Goal: Task Accomplishment & Management: Manage account settings

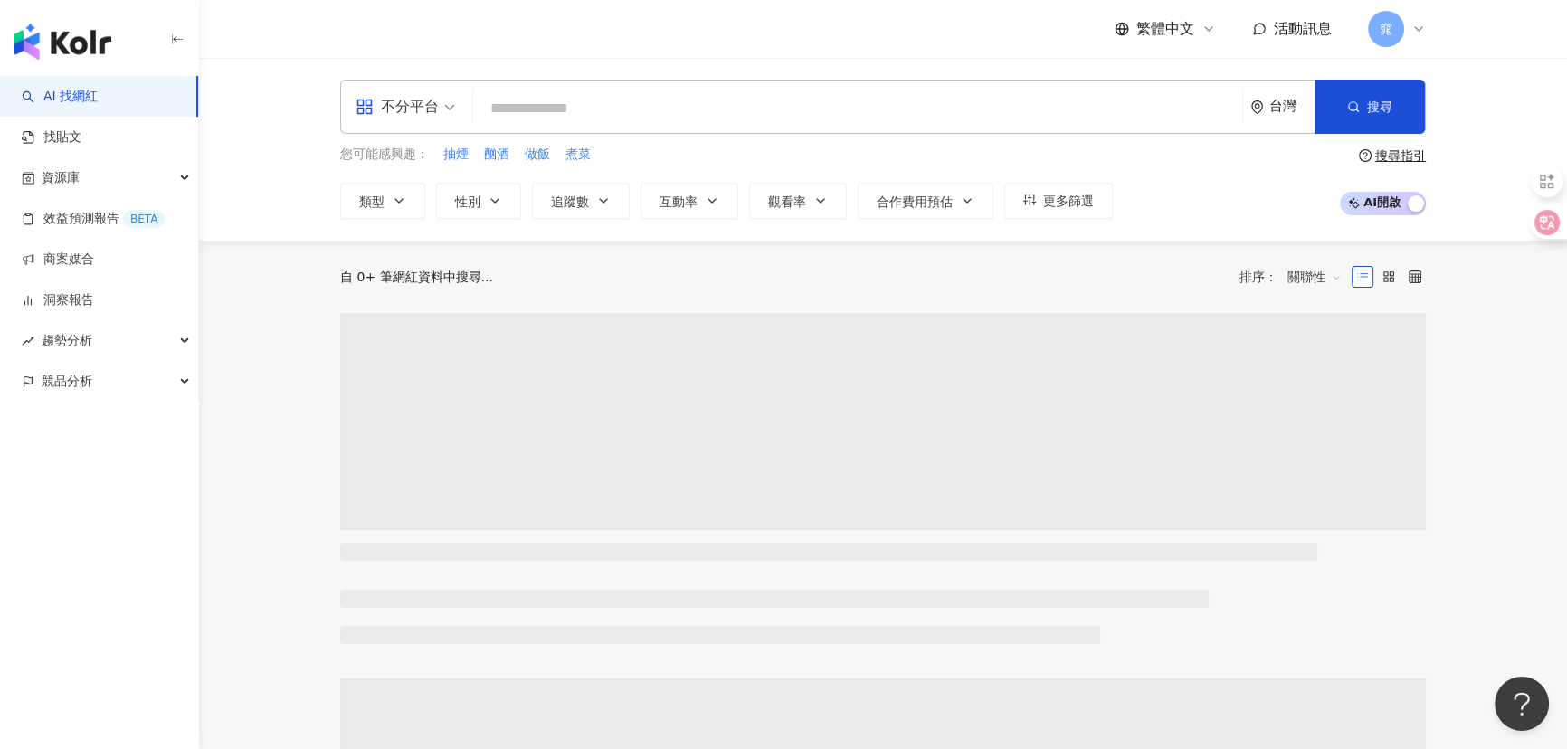
click at [1419, 32] on icon at bounding box center [1418, 29] width 14 height 14
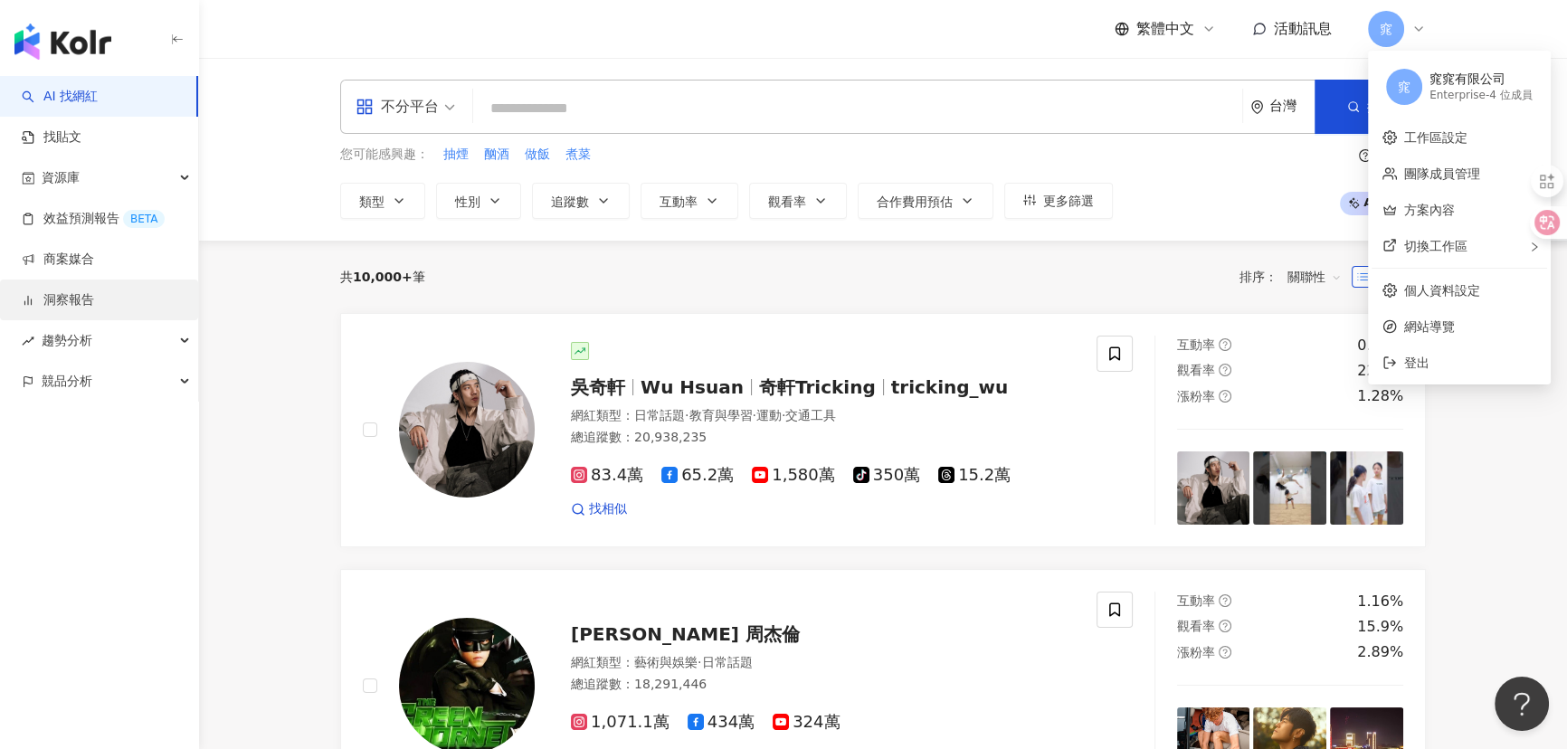
click at [67, 305] on link "洞察報告" at bounding box center [58, 300] width 72 height 18
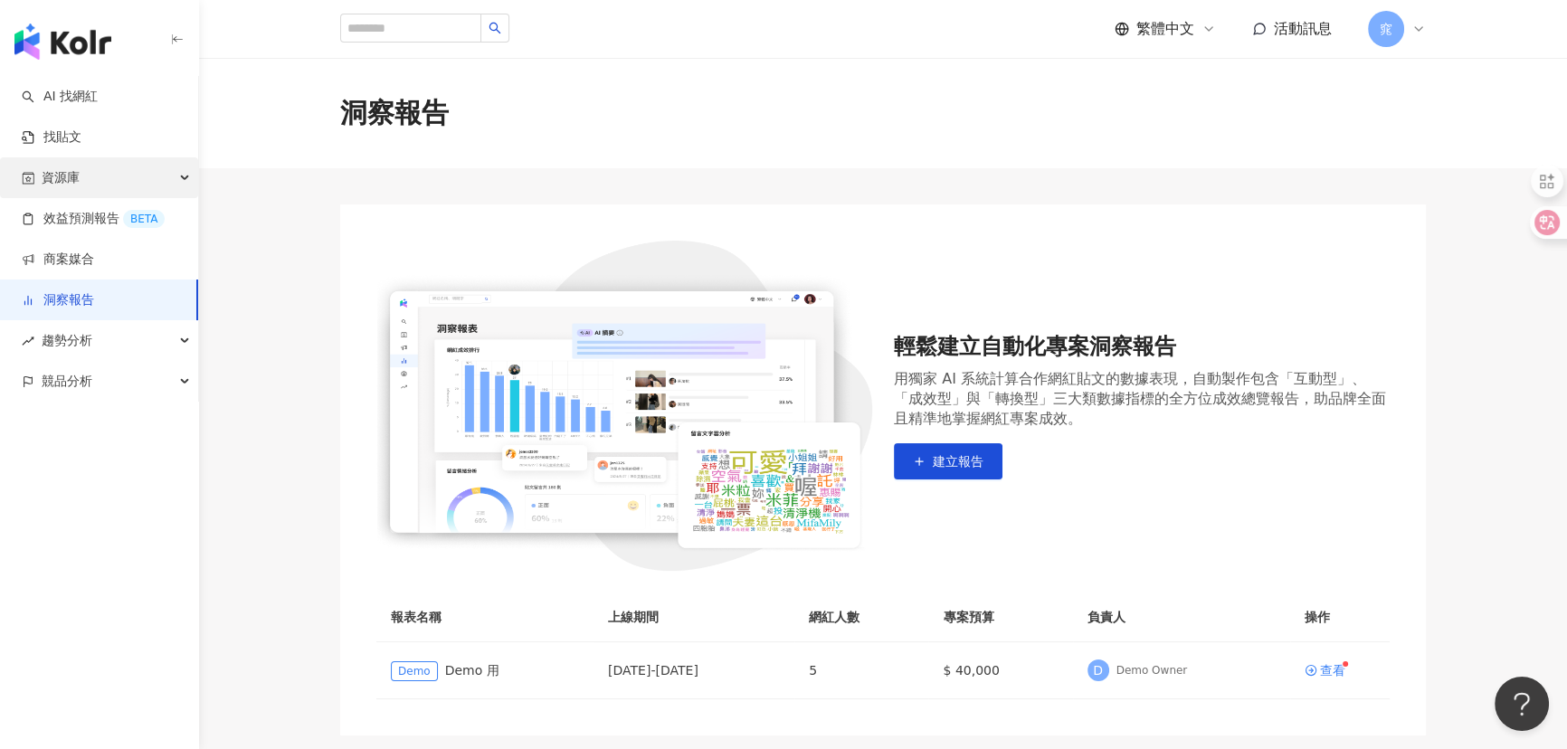
click at [75, 176] on span "資源庫" at bounding box center [61, 177] width 38 height 41
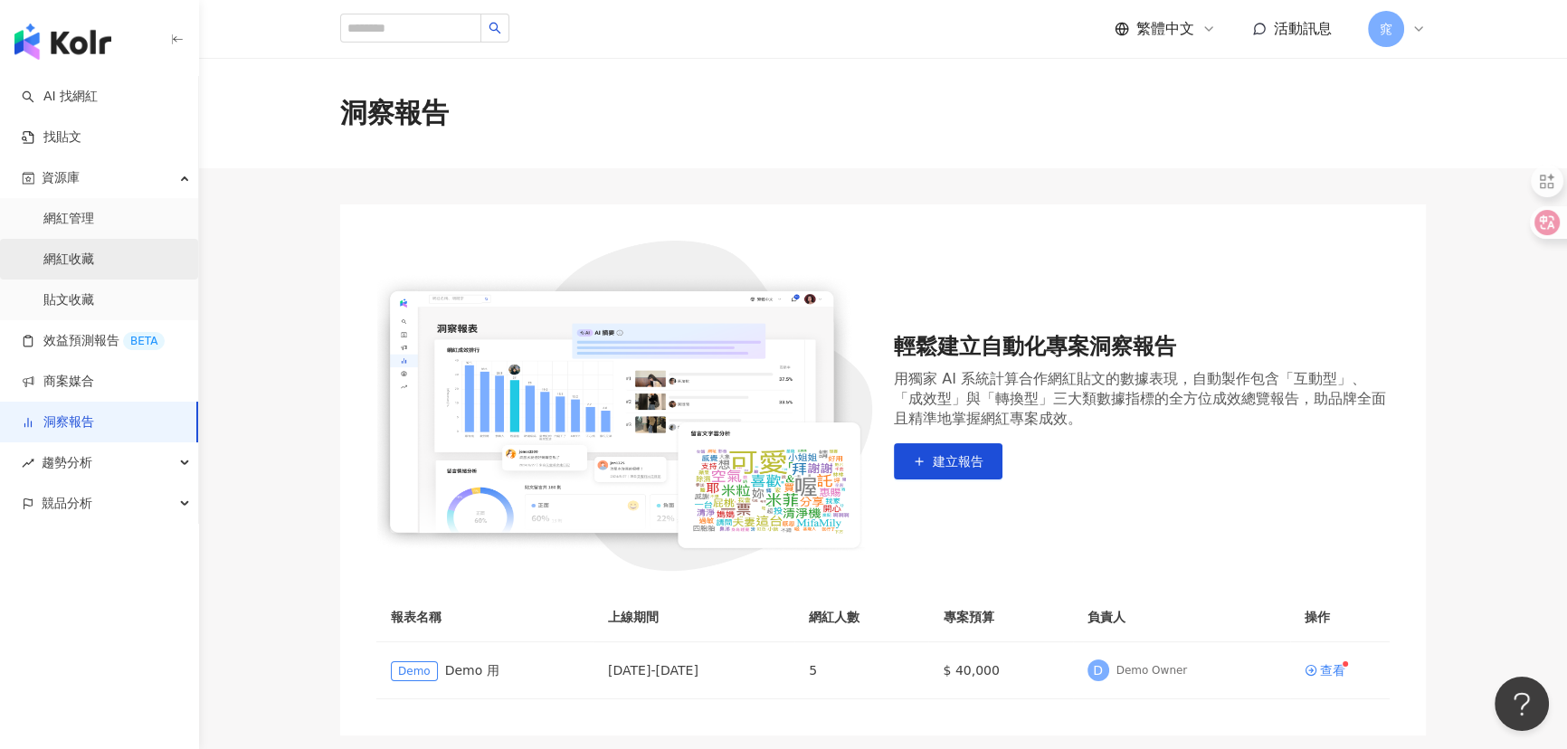
click at [86, 269] on link "網紅收藏" at bounding box center [68, 260] width 51 height 18
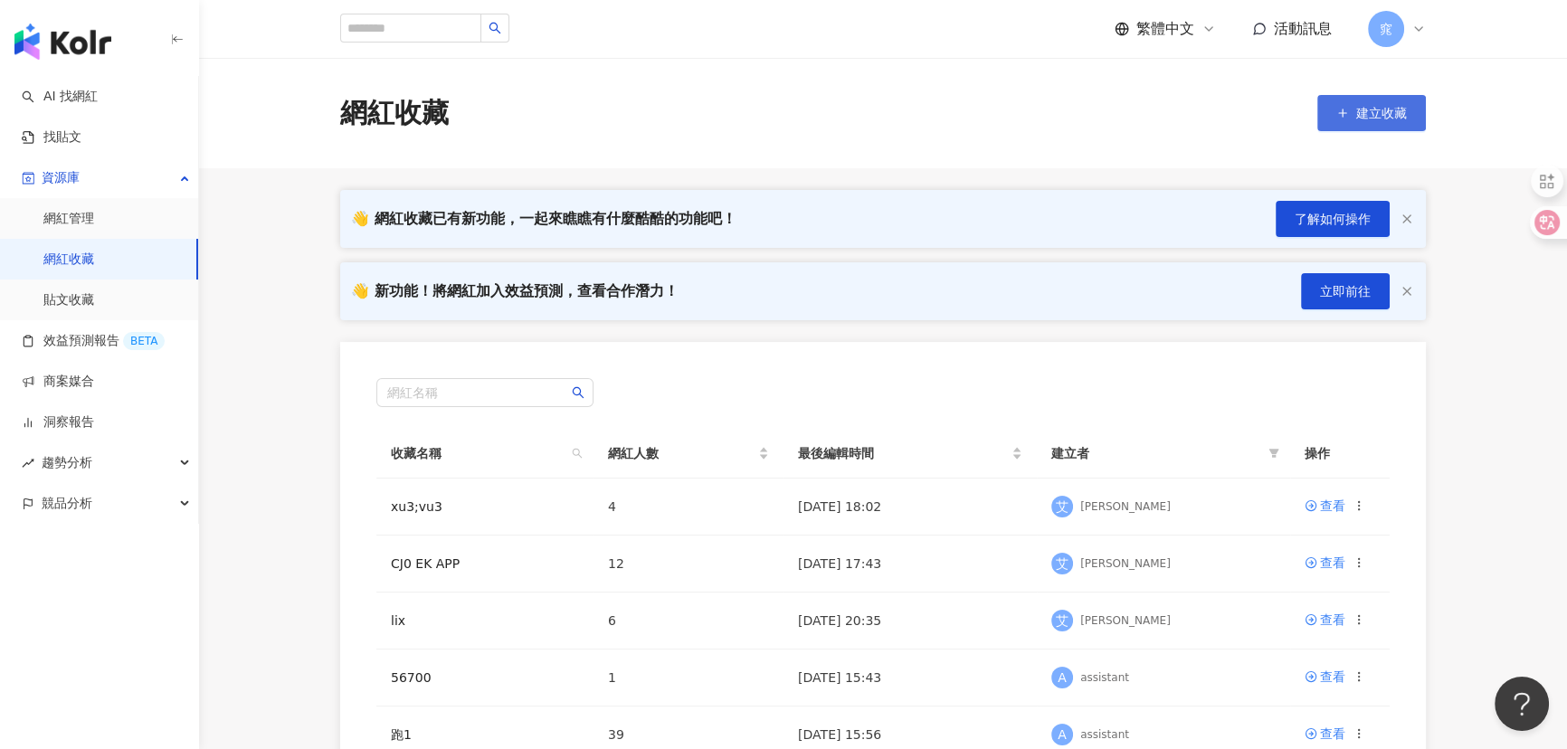
click at [1368, 106] on span "建立收藏" at bounding box center [1381, 113] width 51 height 14
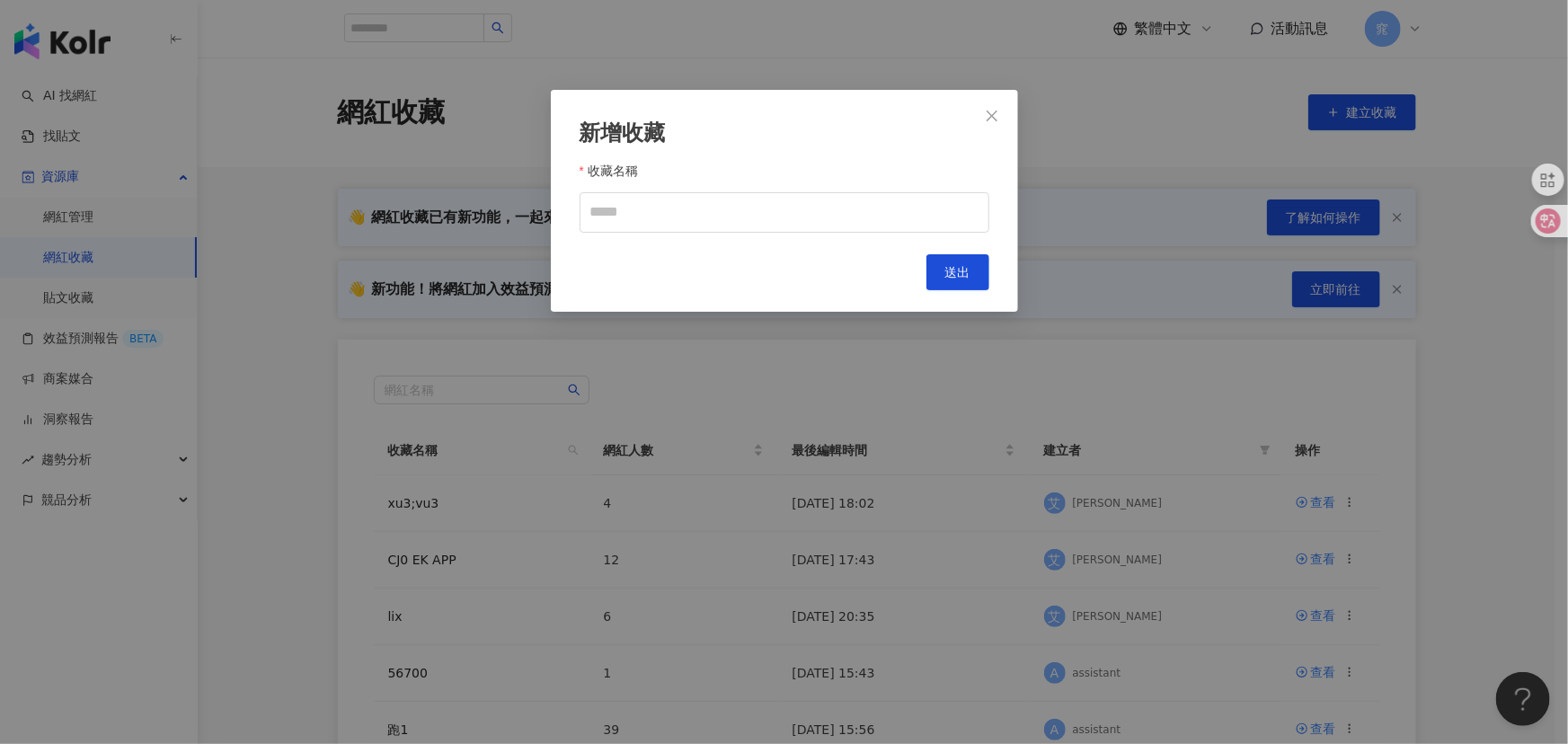
click at [1322, 668] on div "新增收藏 收藏名稱 Cancel 送出" at bounding box center [784, 372] width 1568 height 744
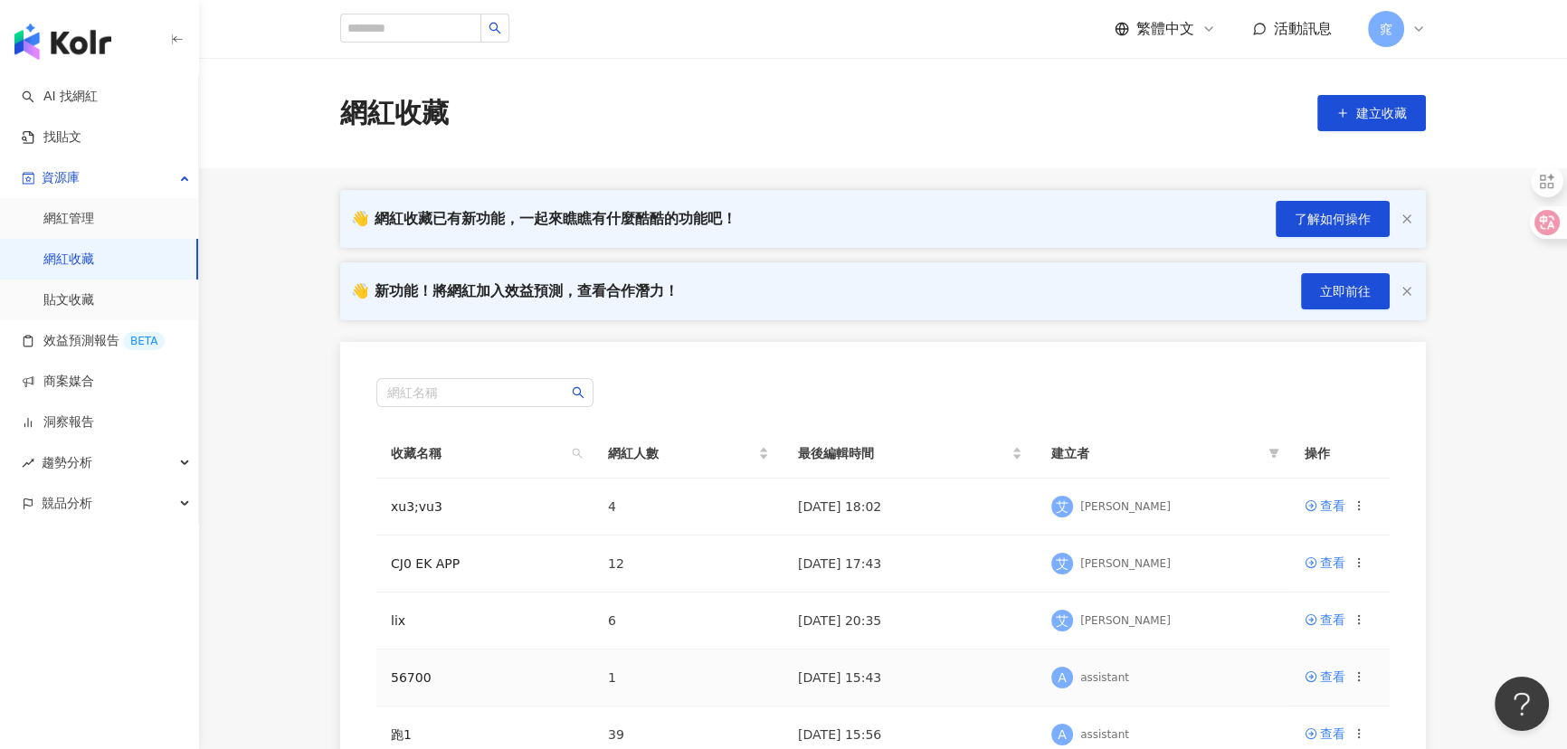
click at [1328, 677] on div "查看" at bounding box center [1332, 677] width 25 height 20
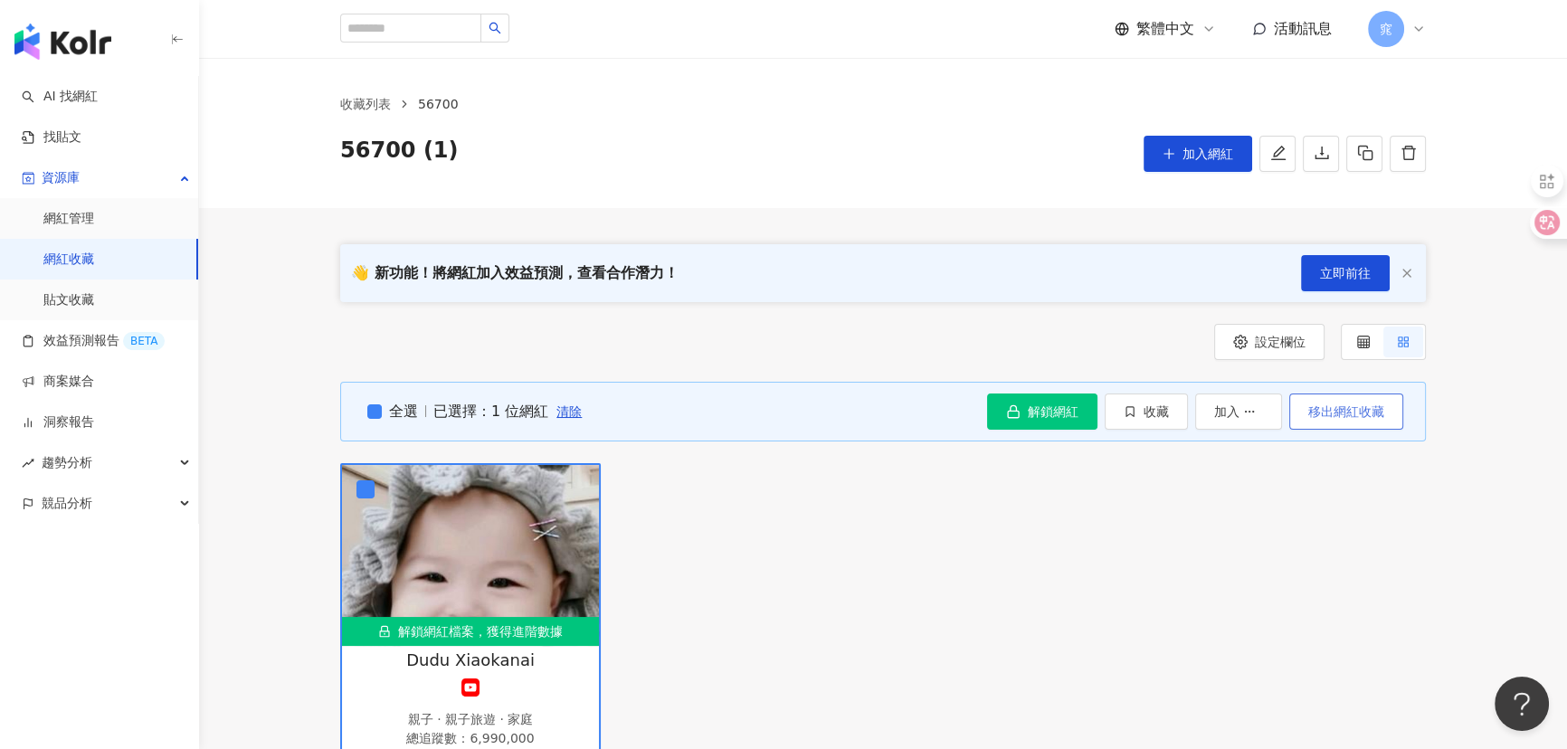
click at [1343, 410] on span "移出網紅收藏" at bounding box center [1346, 411] width 76 height 14
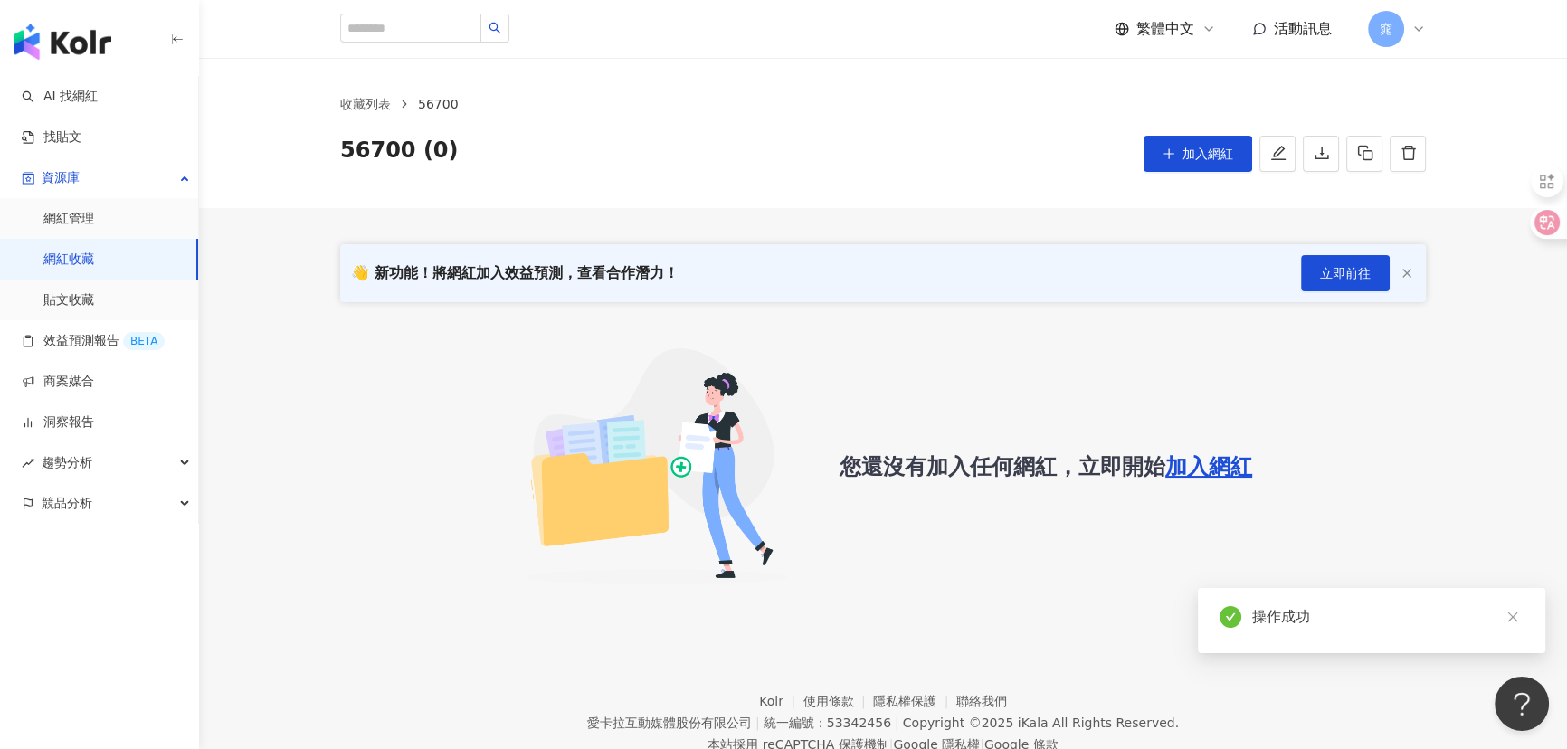
click at [403, 157] on span "56700 (0)" at bounding box center [399, 154] width 119 height 36
click at [1274, 157] on icon "edit" at bounding box center [1278, 153] width 14 height 14
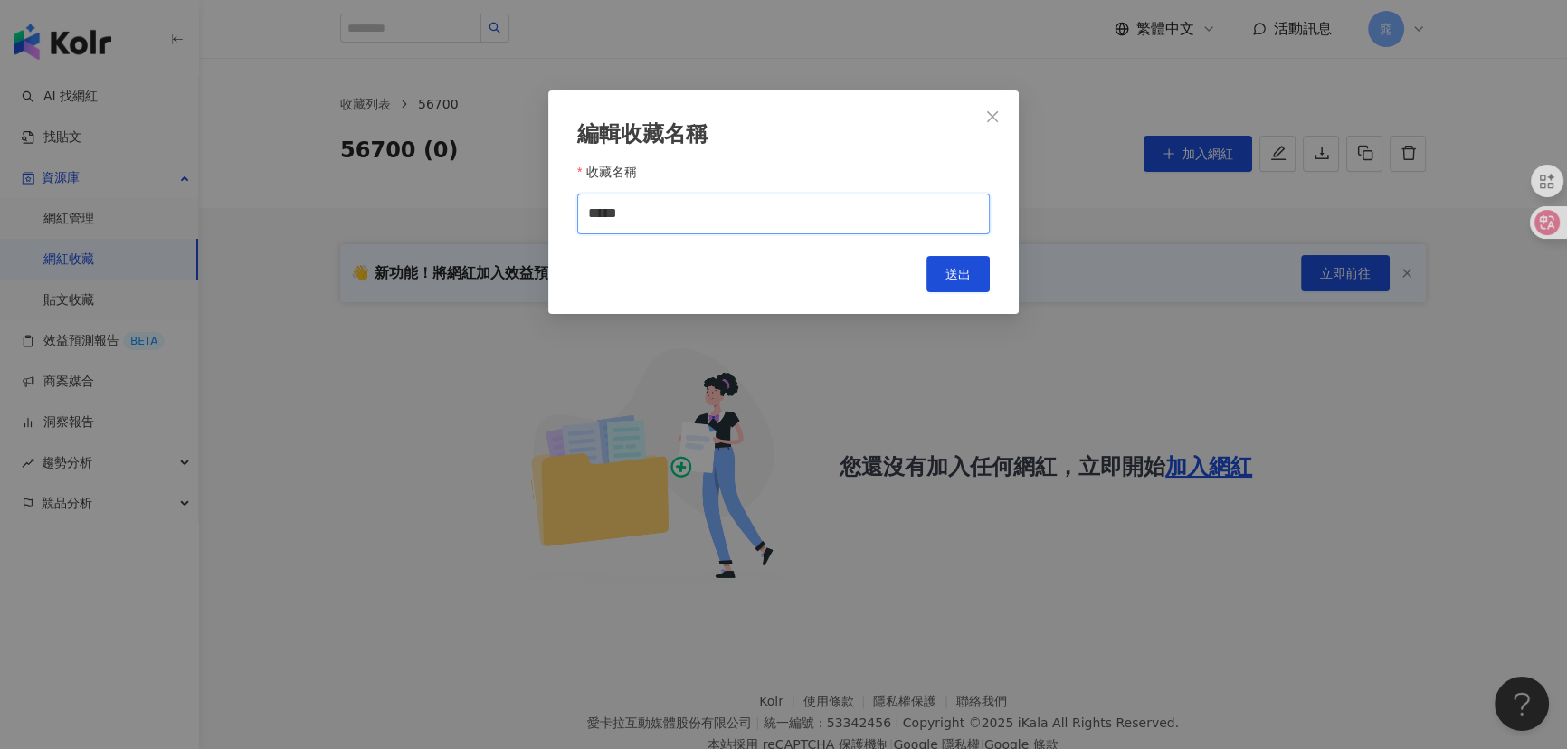
drag, startPoint x: 660, startPoint y: 206, endPoint x: 470, endPoint y: 198, distance: 191.1
click at [451, 198] on div "編輯收藏名稱 收藏名稱 ***** Cancel 送出" at bounding box center [783, 374] width 1567 height 749
type input "**"
click at [995, 280] on div "編輯收藏名稱 收藏名稱 ** Cancel 送出" at bounding box center [783, 201] width 470 height 223
click at [941, 275] on button "送出" at bounding box center [957, 274] width 63 height 36
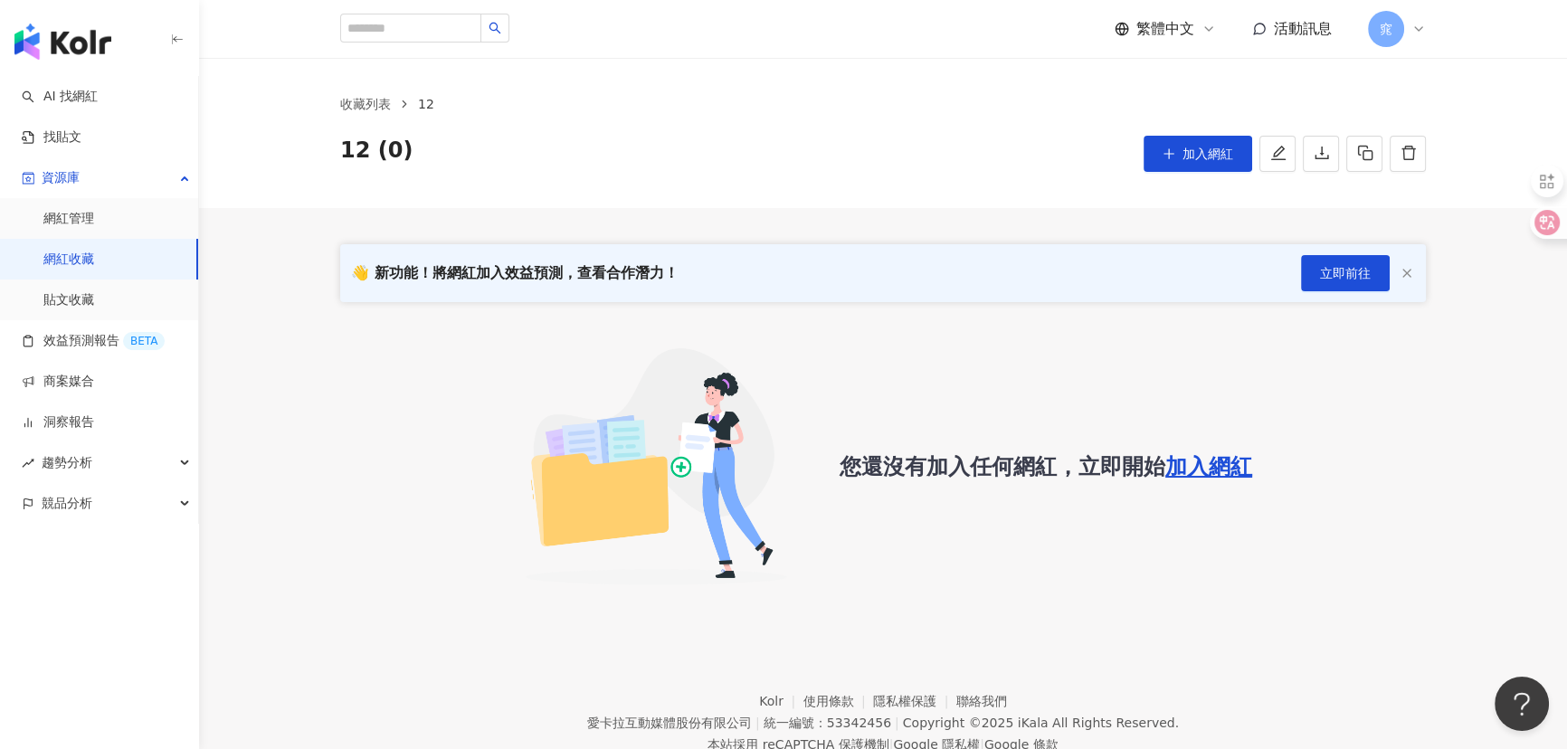
click at [356, 492] on div "您還沒有加入任何網紅，立即開始 加入網紅" at bounding box center [883, 466] width 1086 height 285
click at [363, 516] on div "您還沒有加入任何網紅，立即開始 加入網紅" at bounding box center [883, 466] width 1086 height 285
click at [1179, 150] on button "加入網紅" at bounding box center [1198, 154] width 109 height 36
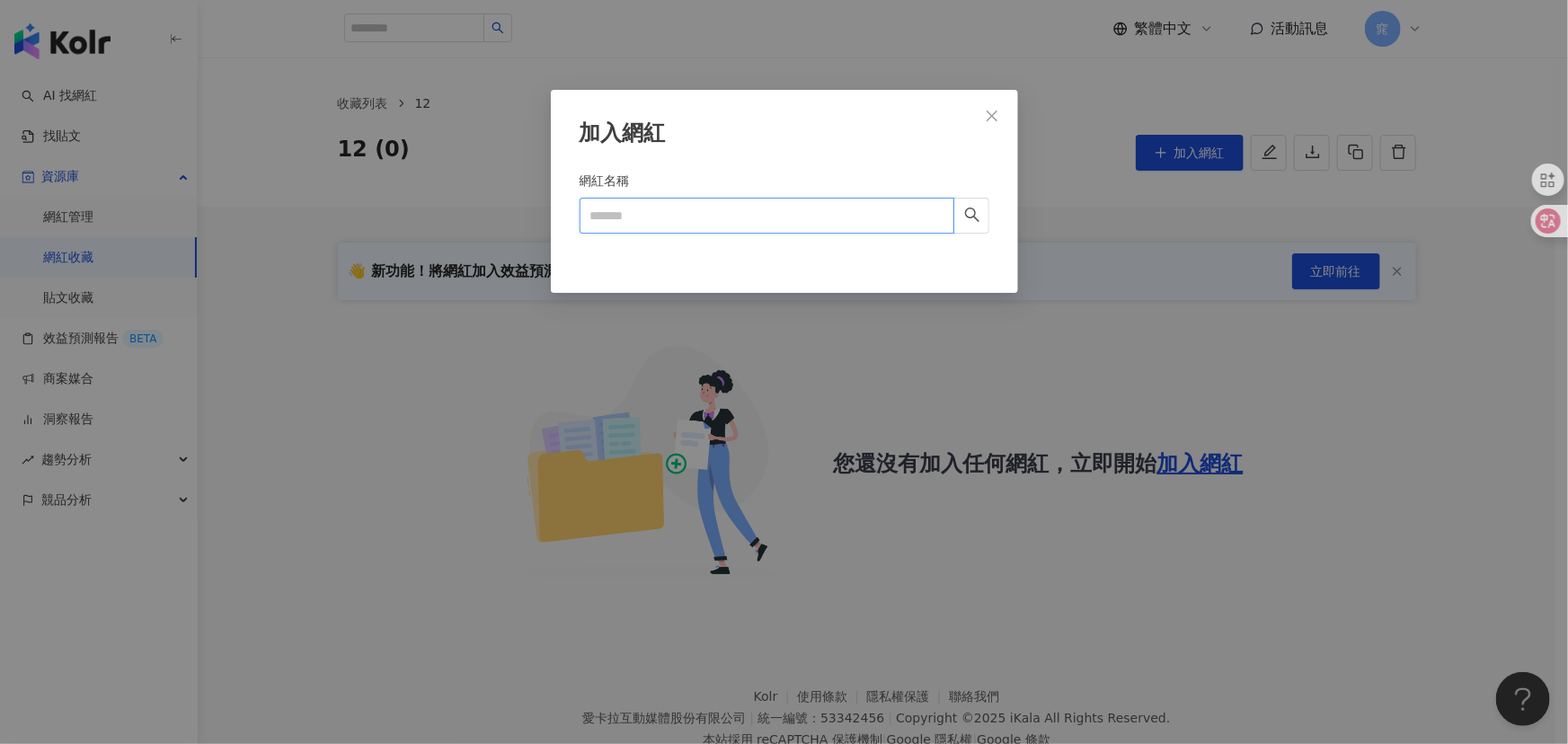
click at [737, 212] on input "網紅名稱" at bounding box center [767, 216] width 374 height 36
click at [674, 210] on input "網紅名稱" at bounding box center [767, 216] width 374 height 36
paste input "**"
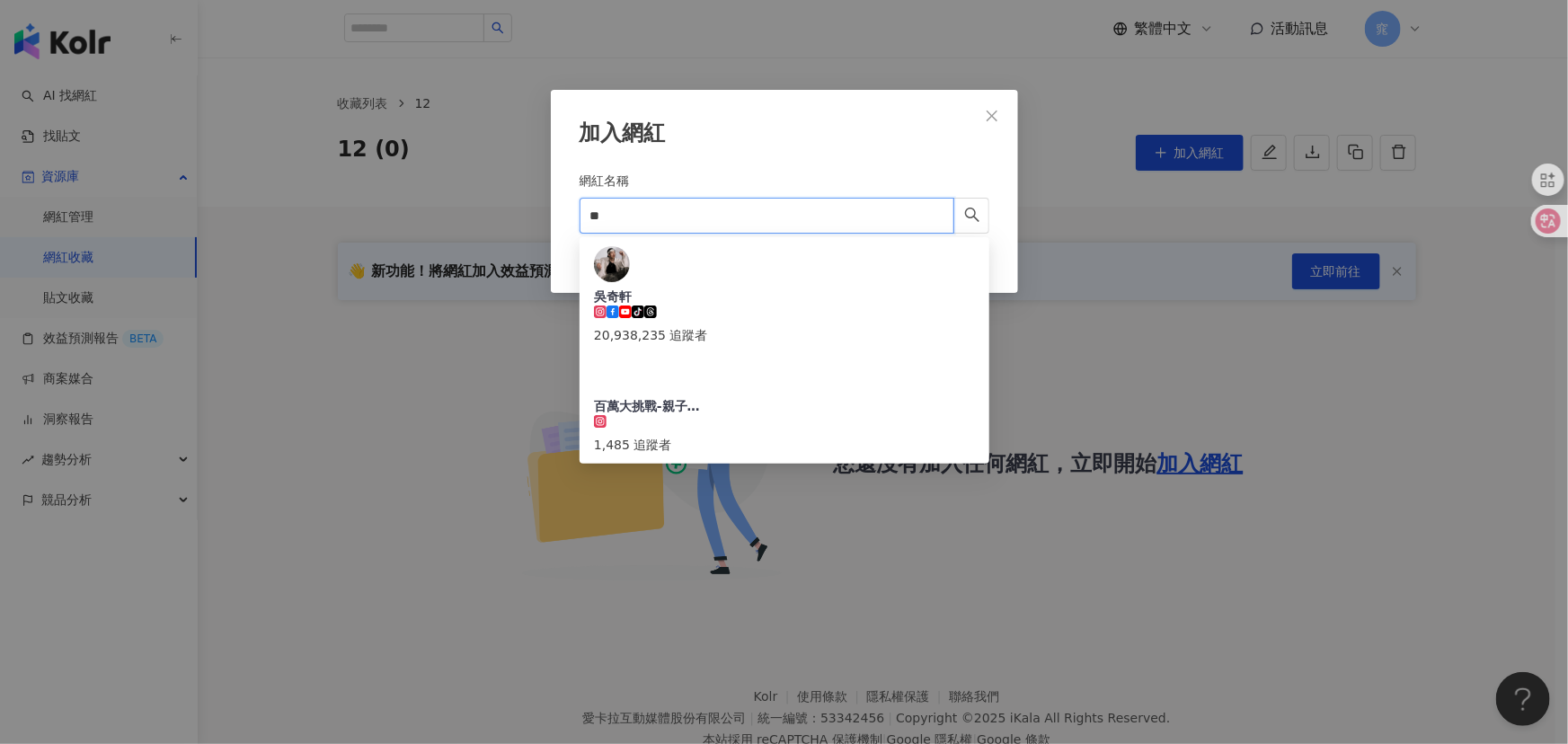
type input "**"
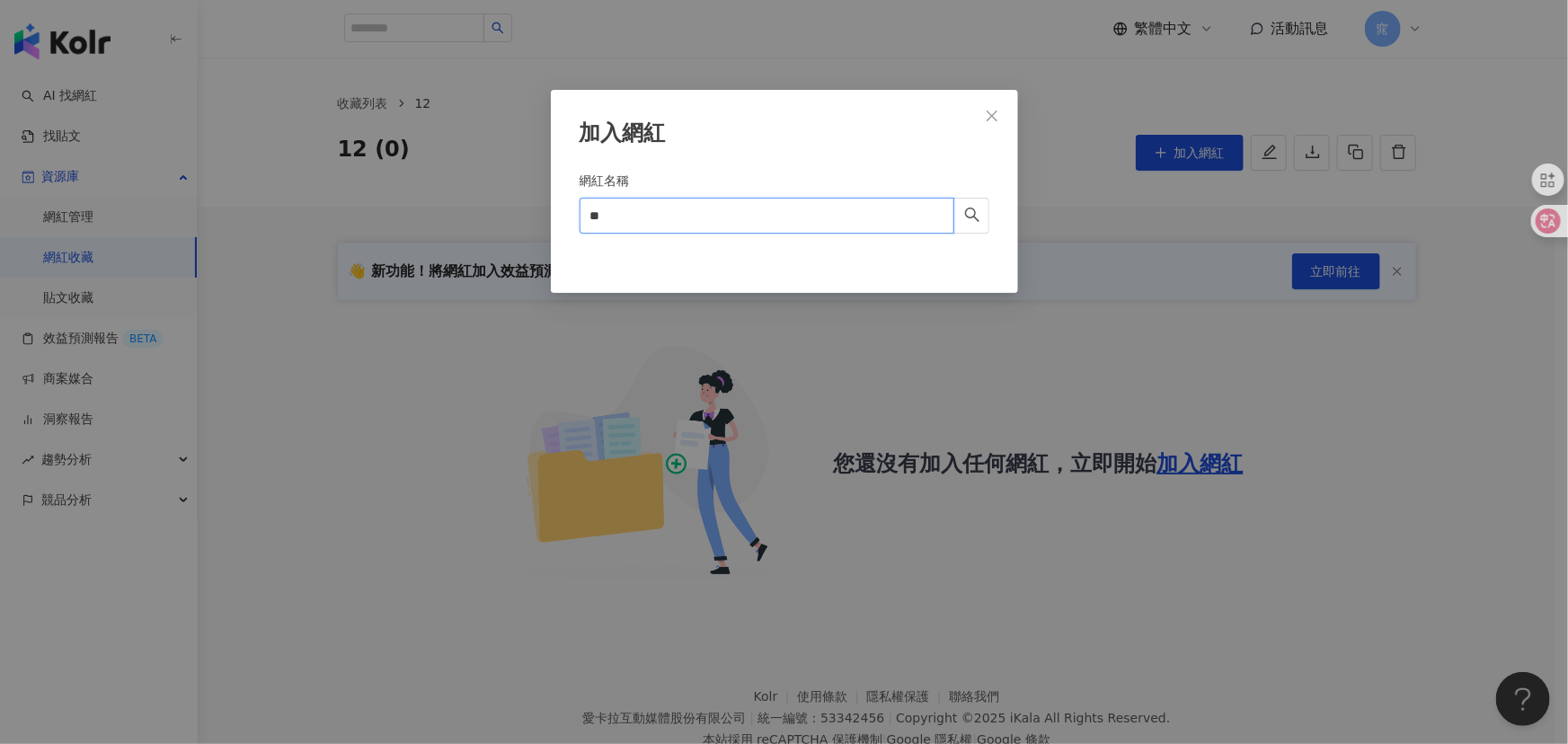
click at [729, 218] on input "**" at bounding box center [767, 216] width 374 height 36
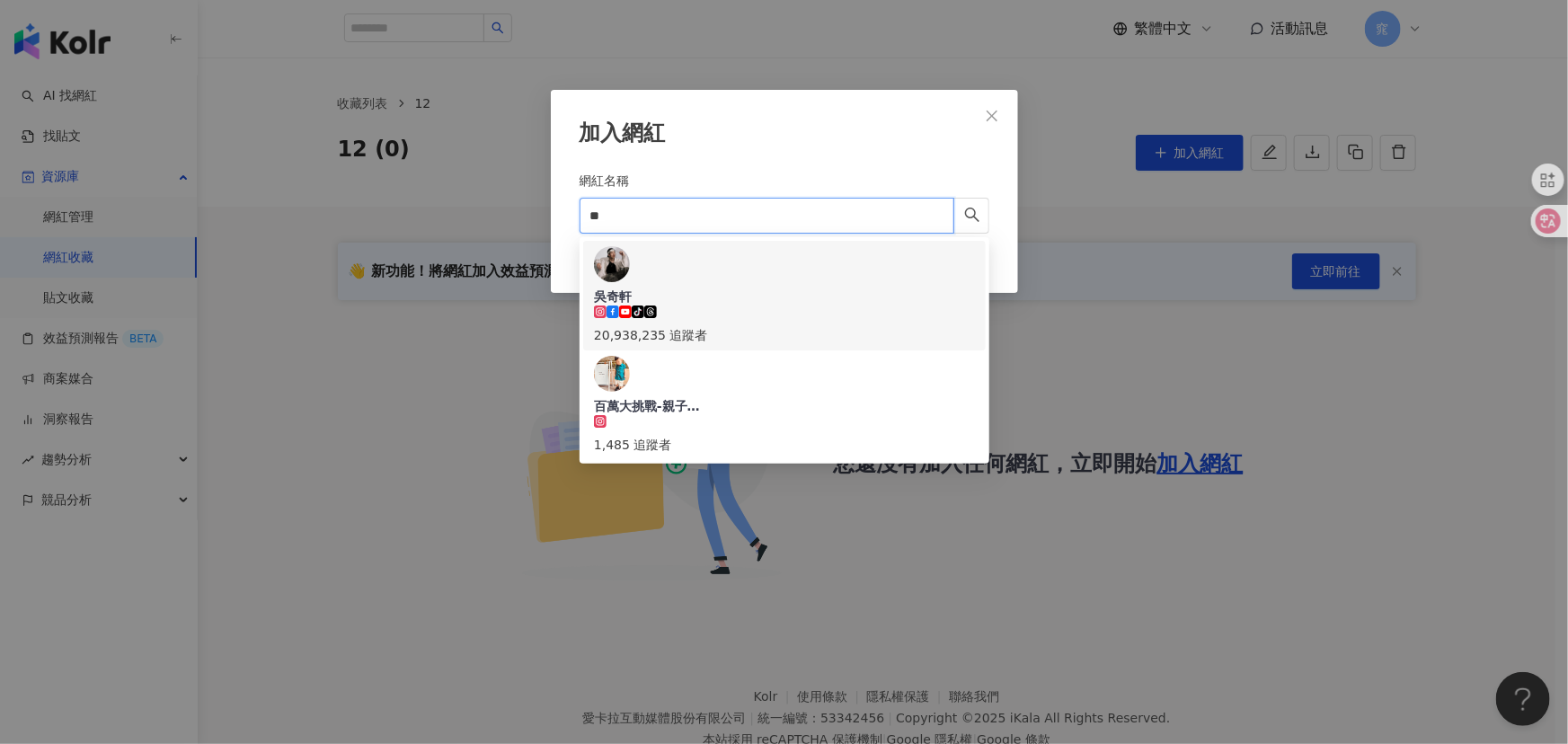
click at [632, 308] on span at bounding box center [625, 315] width 13 height 14
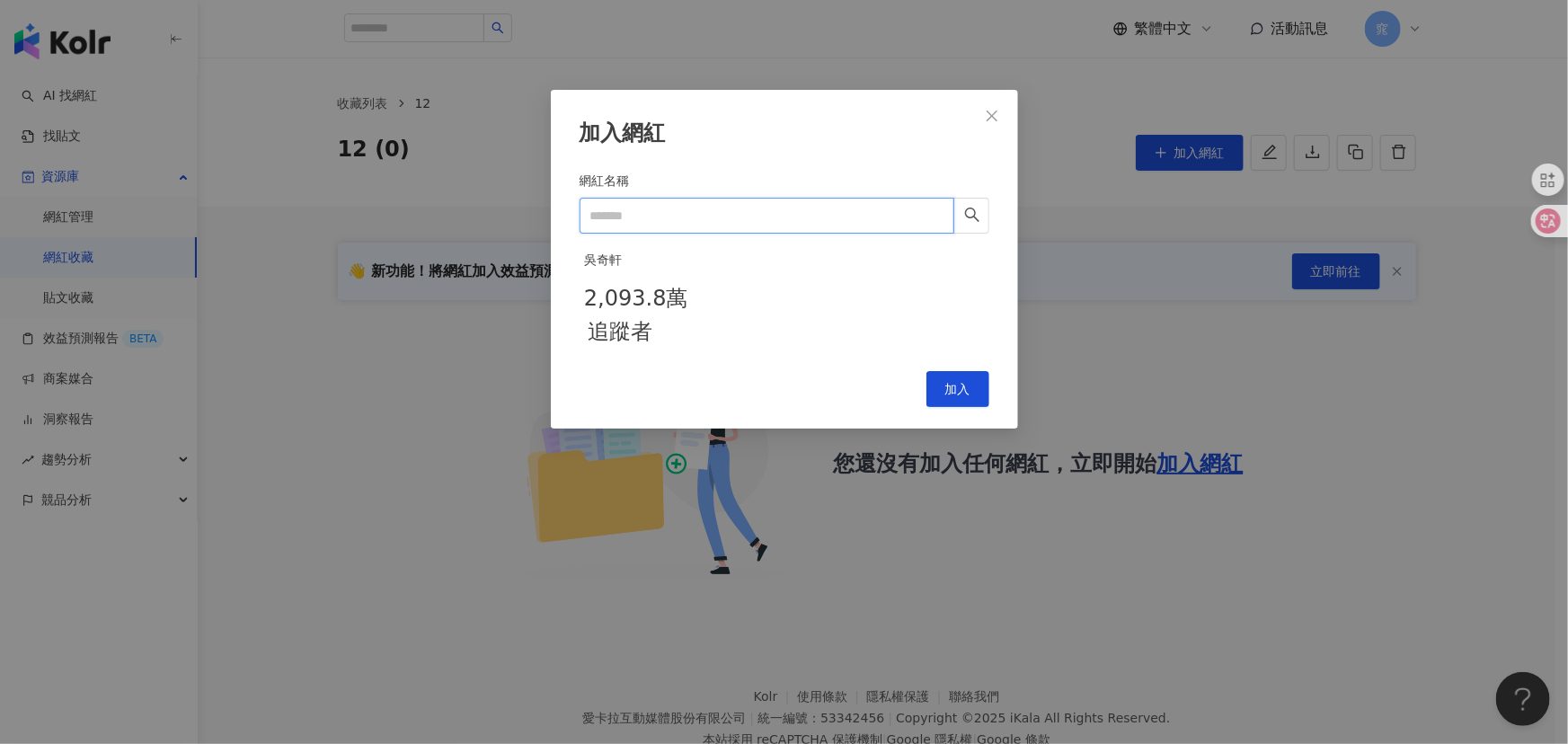
click at [711, 211] on input "網紅名稱" at bounding box center [767, 216] width 374 height 36
type input "*"
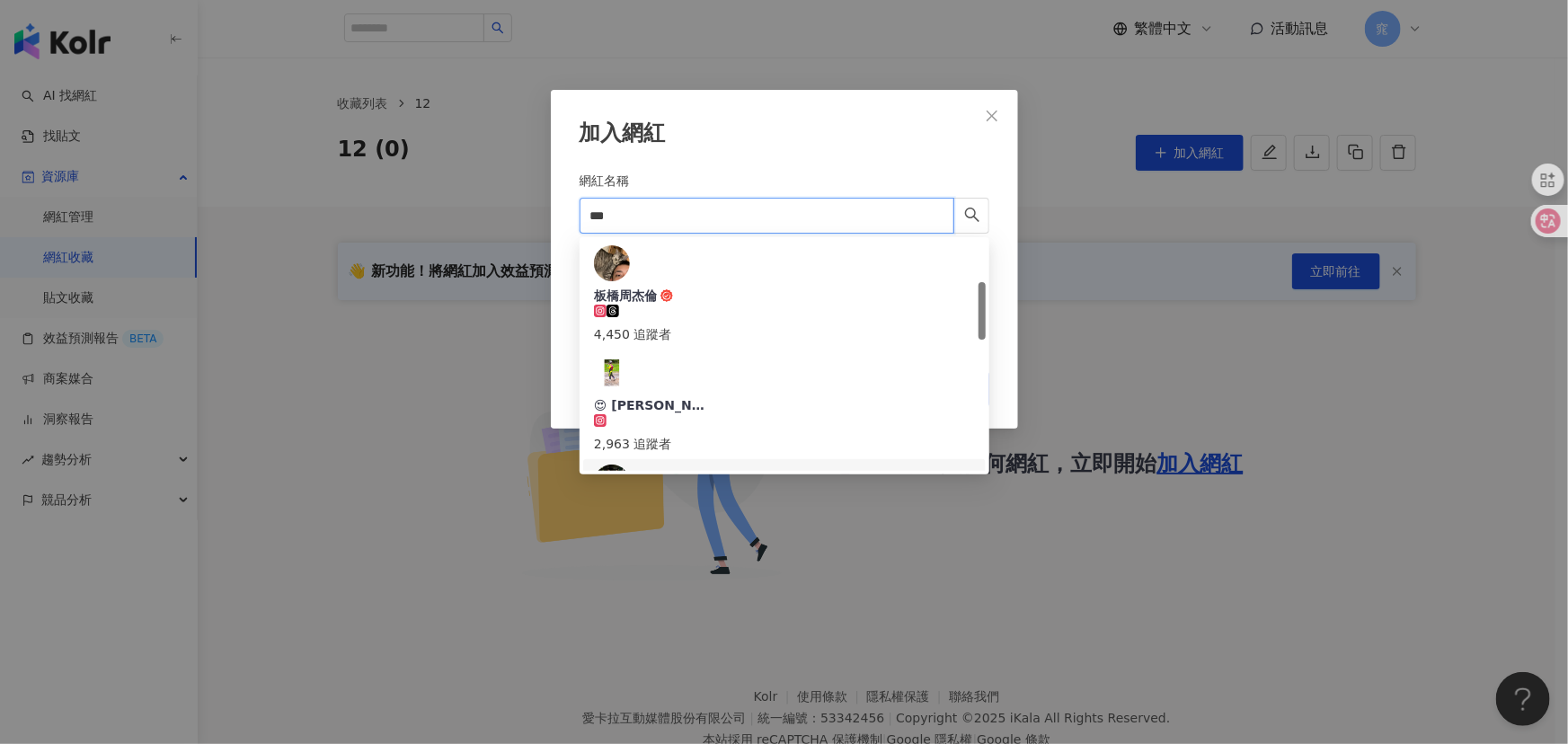
scroll to position [244, 0]
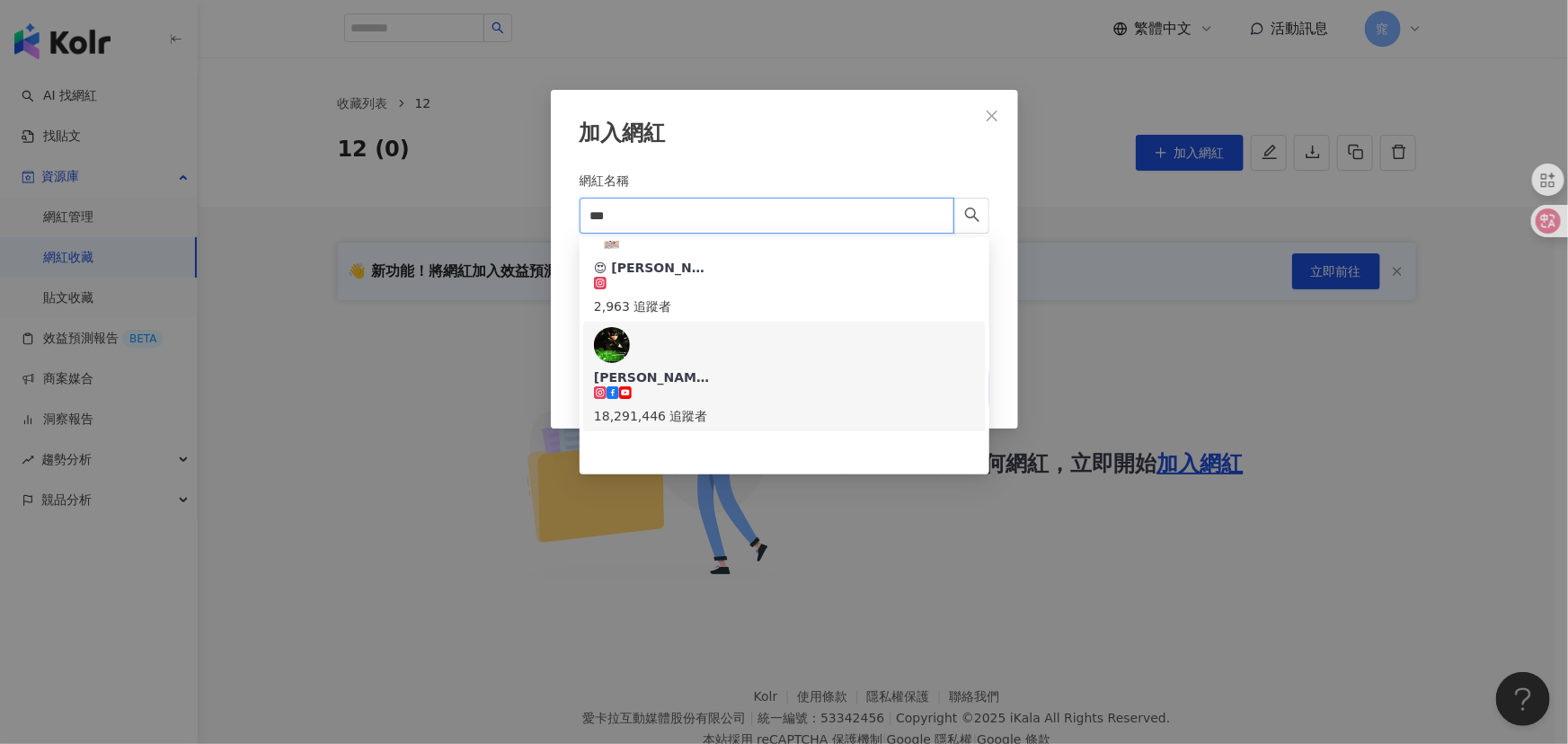
type input "***"
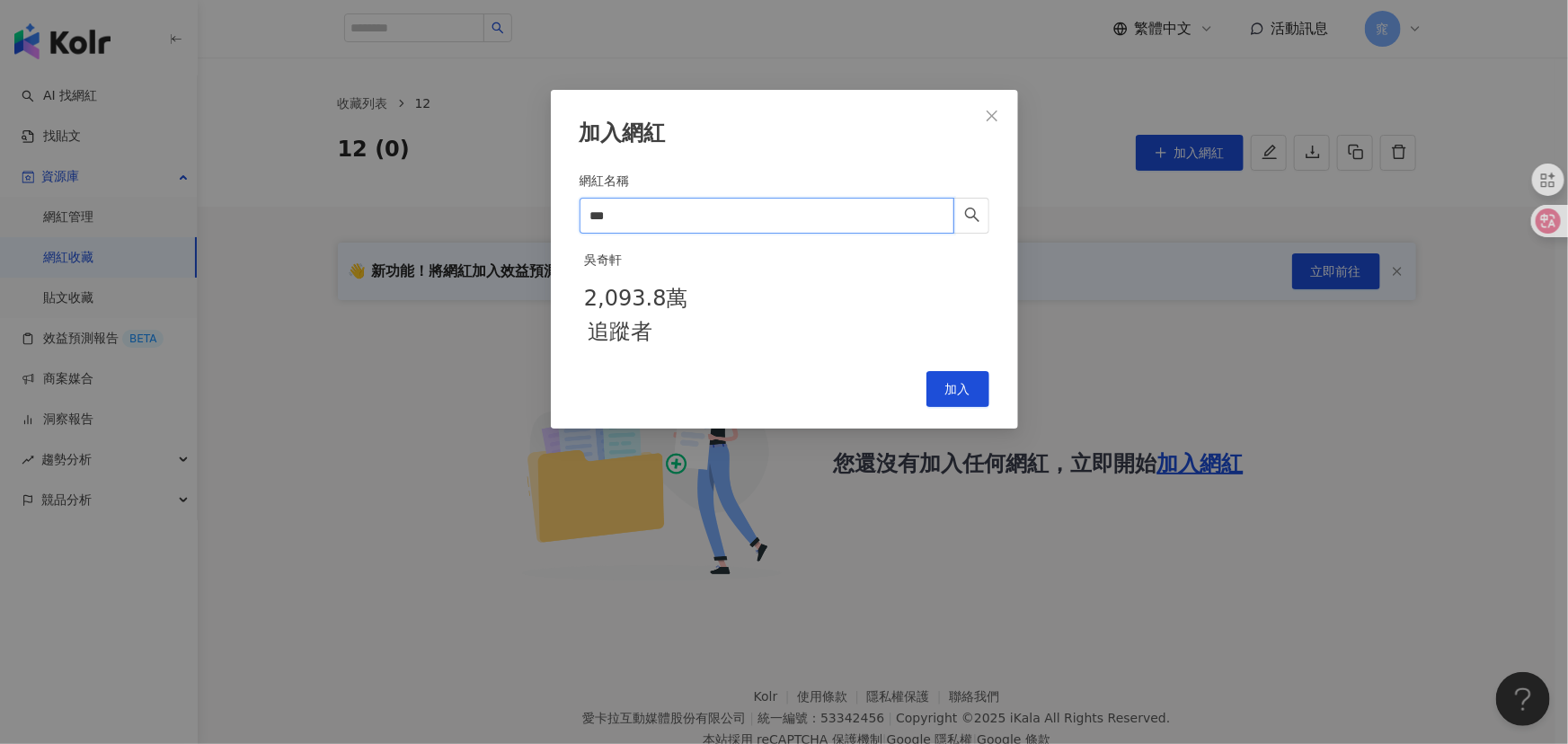
click at [647, 213] on input "***" at bounding box center [767, 216] width 374 height 36
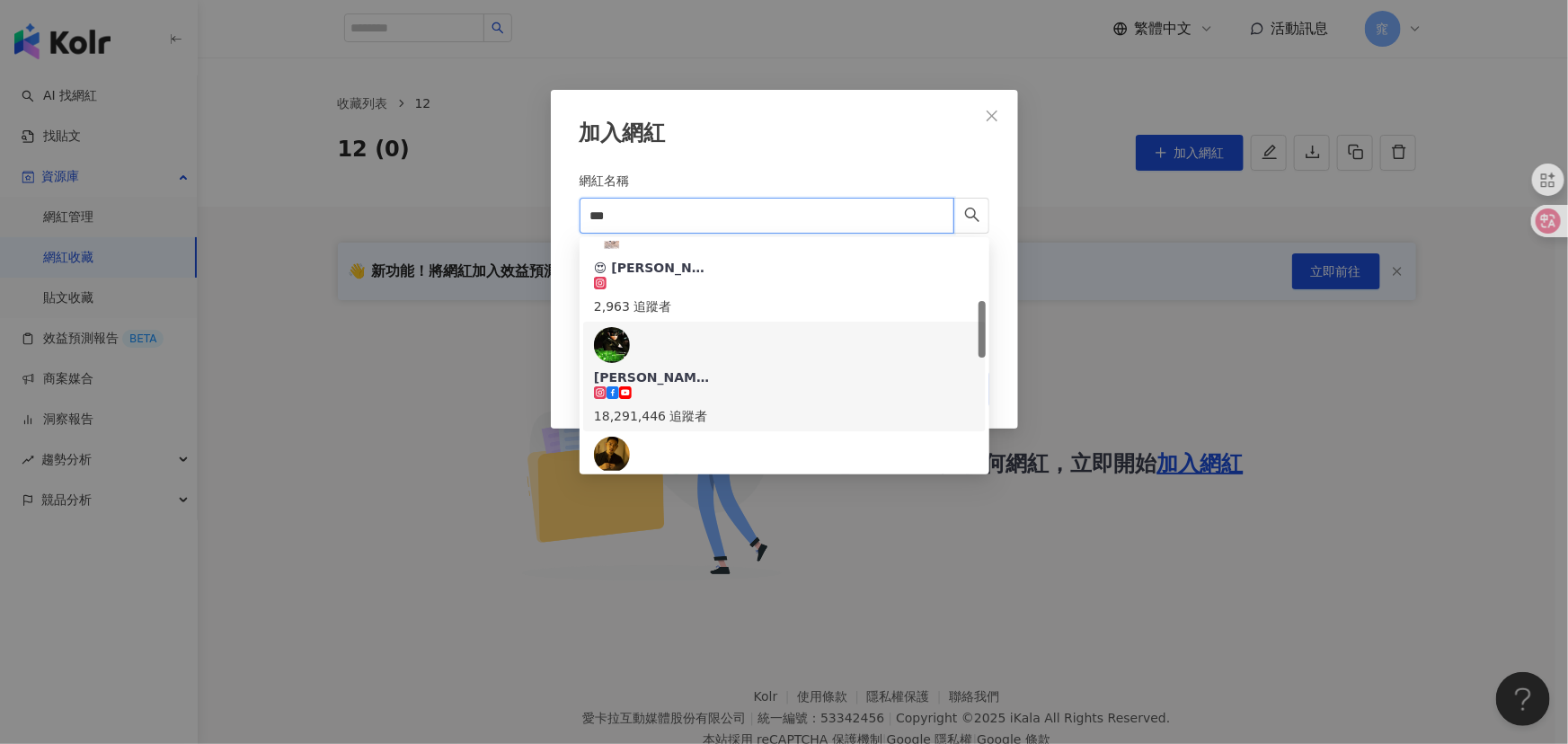
click at [723, 406] on div "18,291,446 追蹤者" at bounding box center [784, 416] width 381 height 20
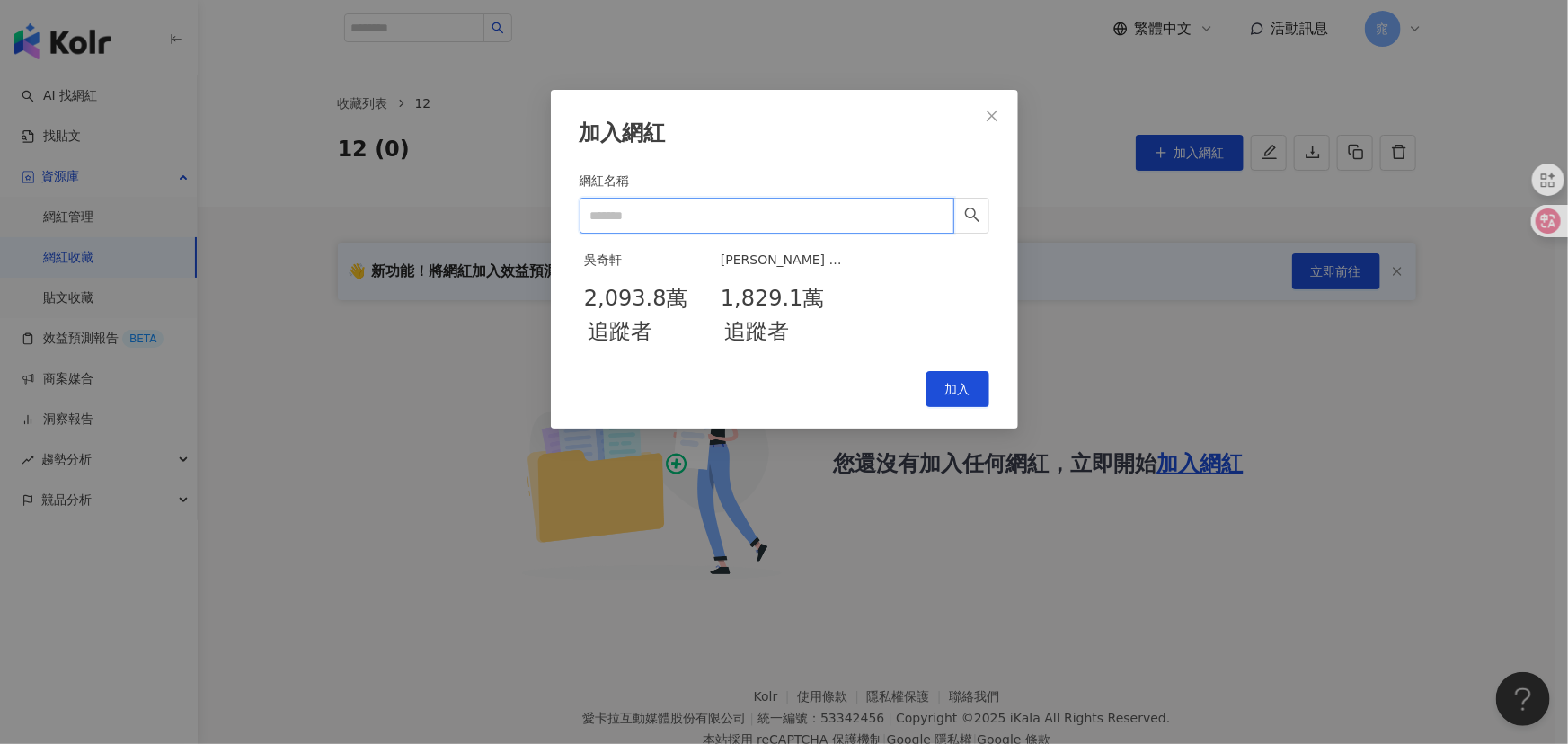
click at [690, 206] on input "網紅名稱" at bounding box center [767, 216] width 374 height 36
type input "*"
click at [760, 211] on input "網紅名稱" at bounding box center [767, 216] width 374 height 36
type input "*****"
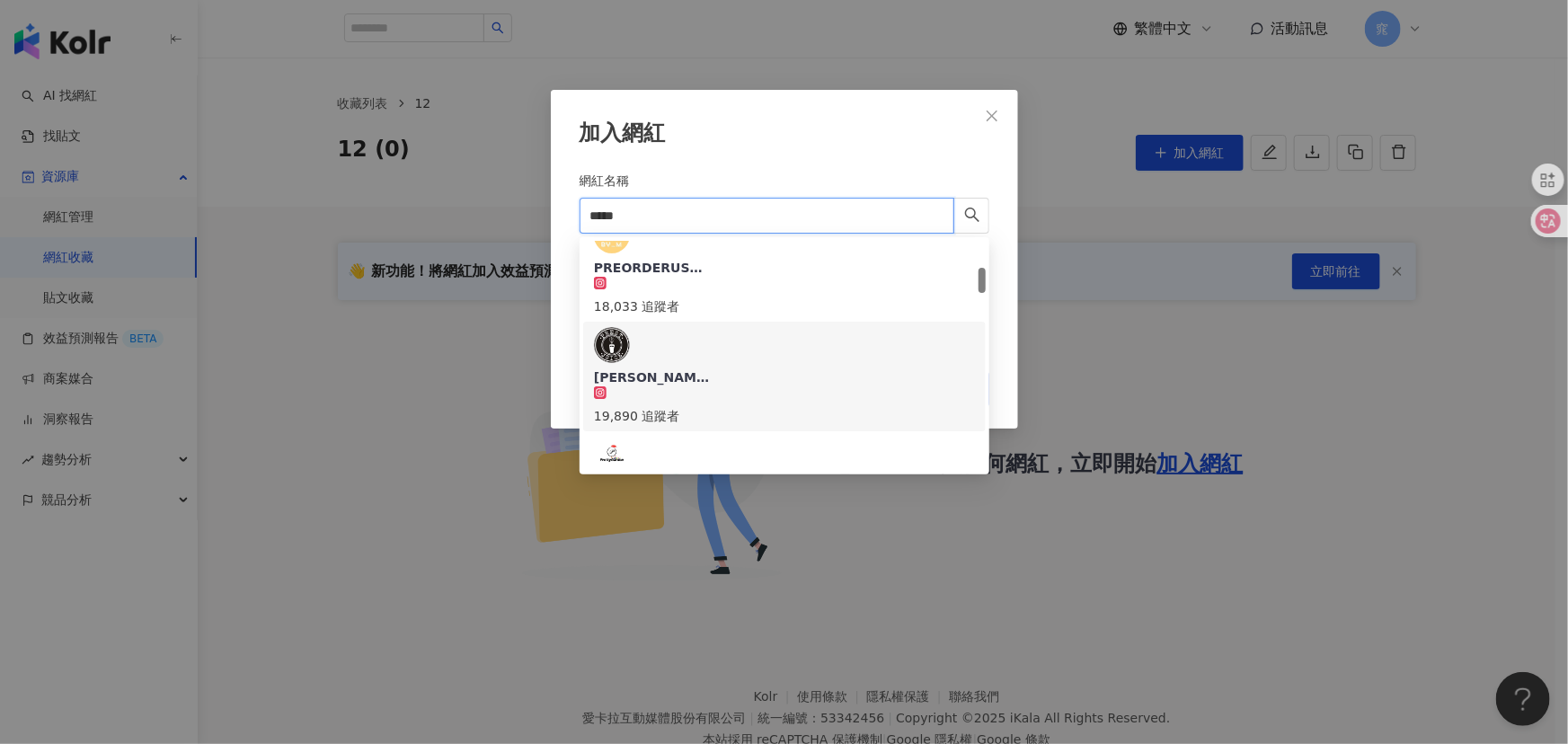
scroll to position [0, 0]
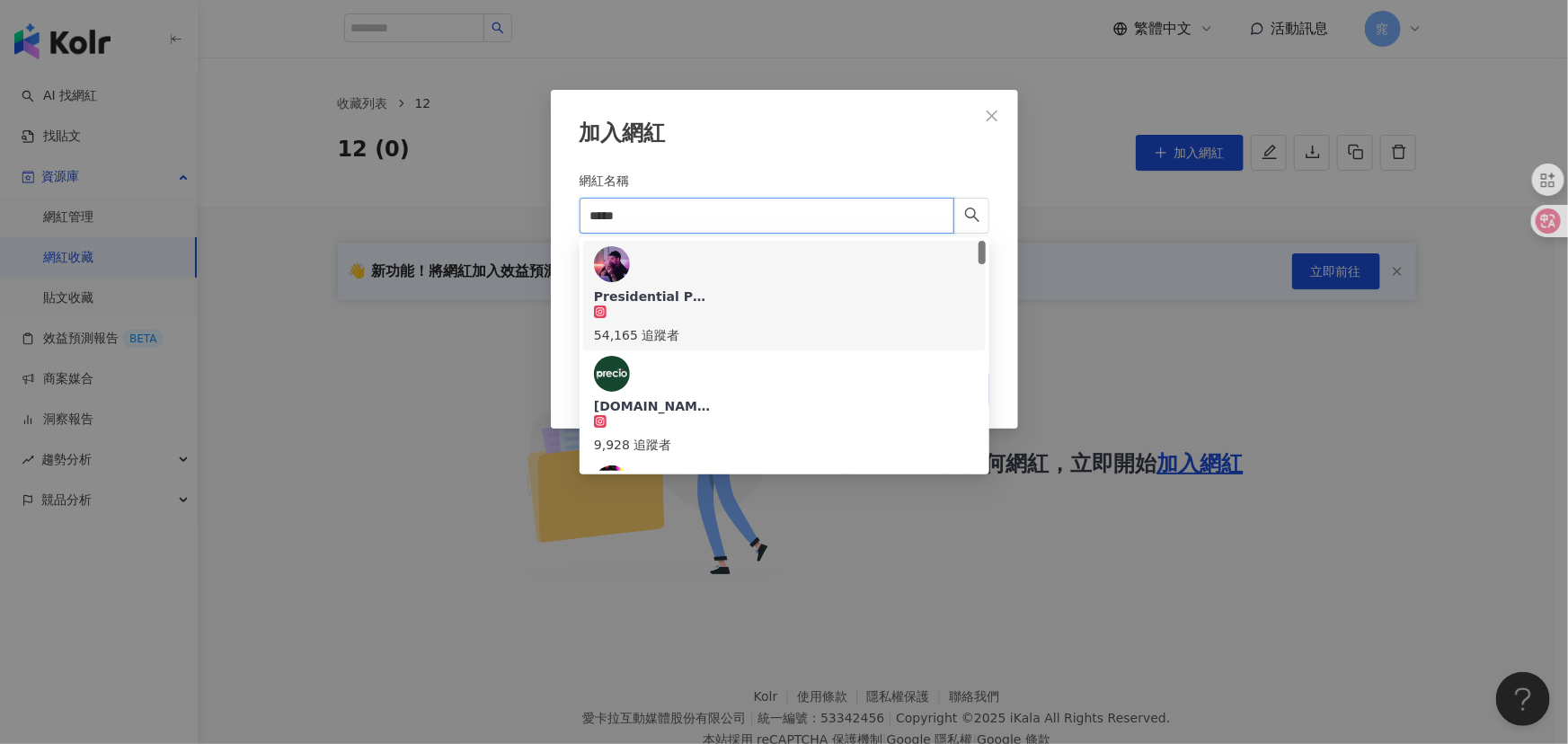
click at [736, 306] on div "54,165 追蹤者" at bounding box center [784, 326] width 381 height 40
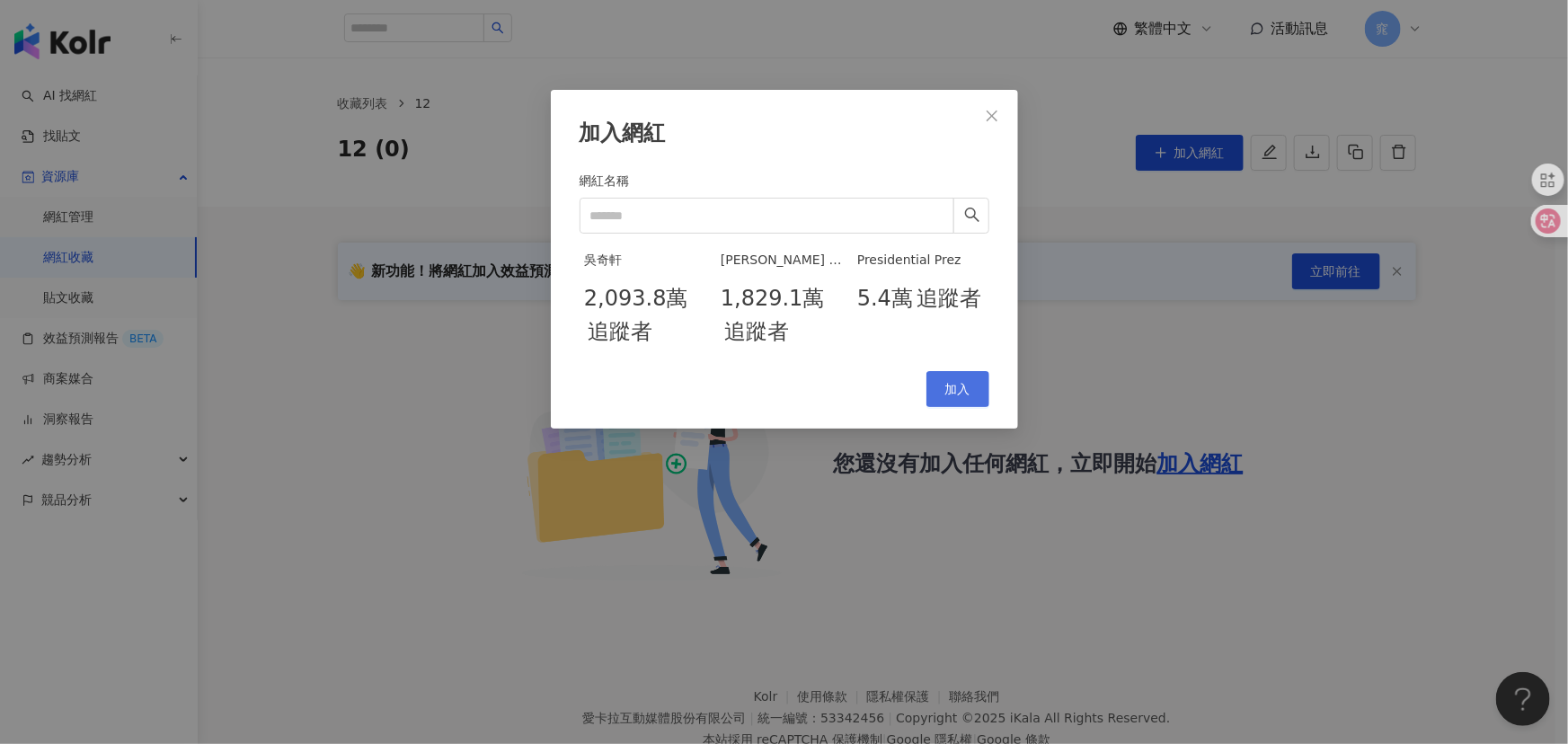
click at [961, 396] on span "加入" at bounding box center [957, 389] width 25 height 14
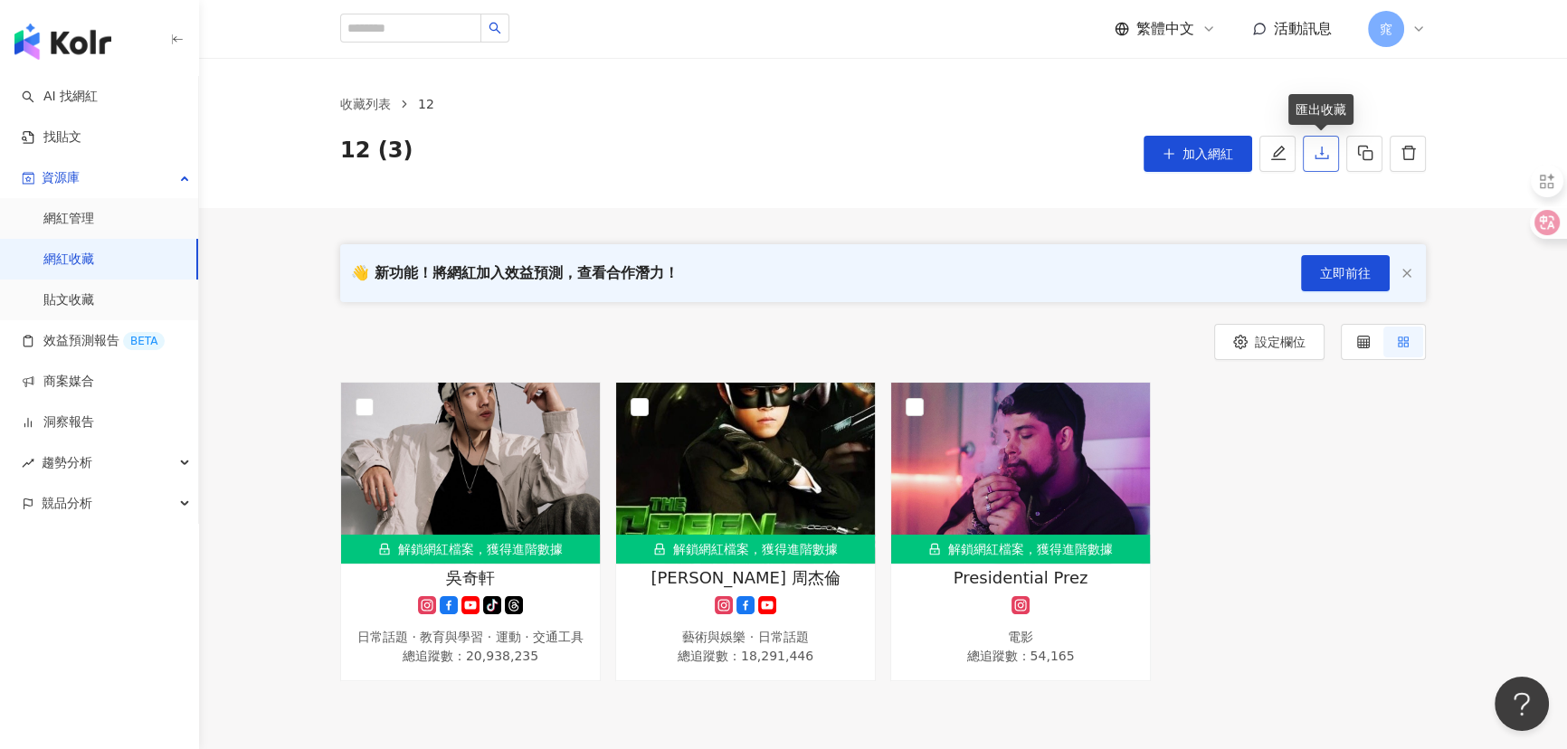
click at [1329, 152] on icon "download" at bounding box center [1322, 153] width 16 height 16
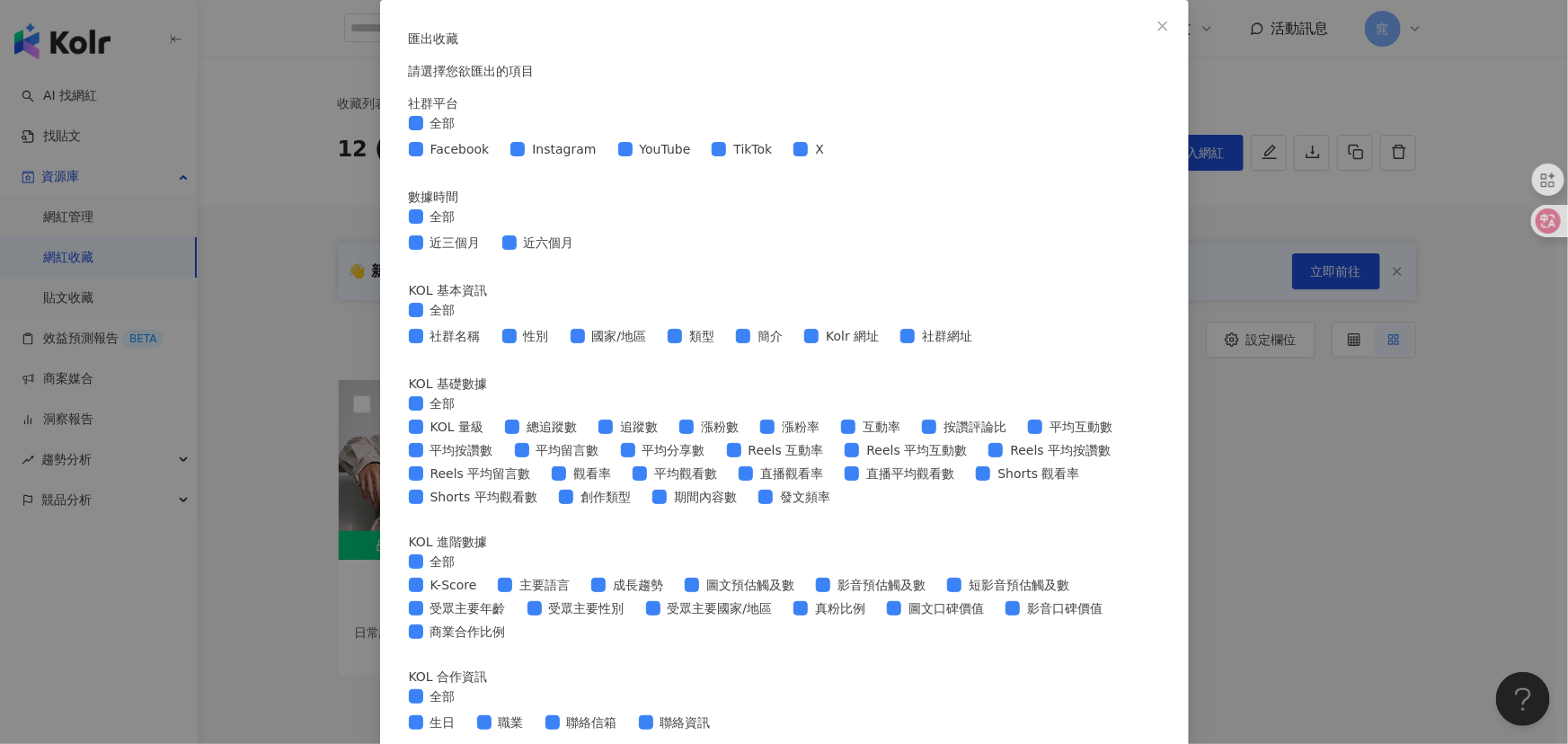
click at [1347, 199] on div "匯出收藏 請選擇您欲匯出的項目 社群平台 全部 Facebook Instagram YouTube TikTok X 數據時間 全部 近三個月 近六個月 K…" at bounding box center [784, 372] width 1568 height 744
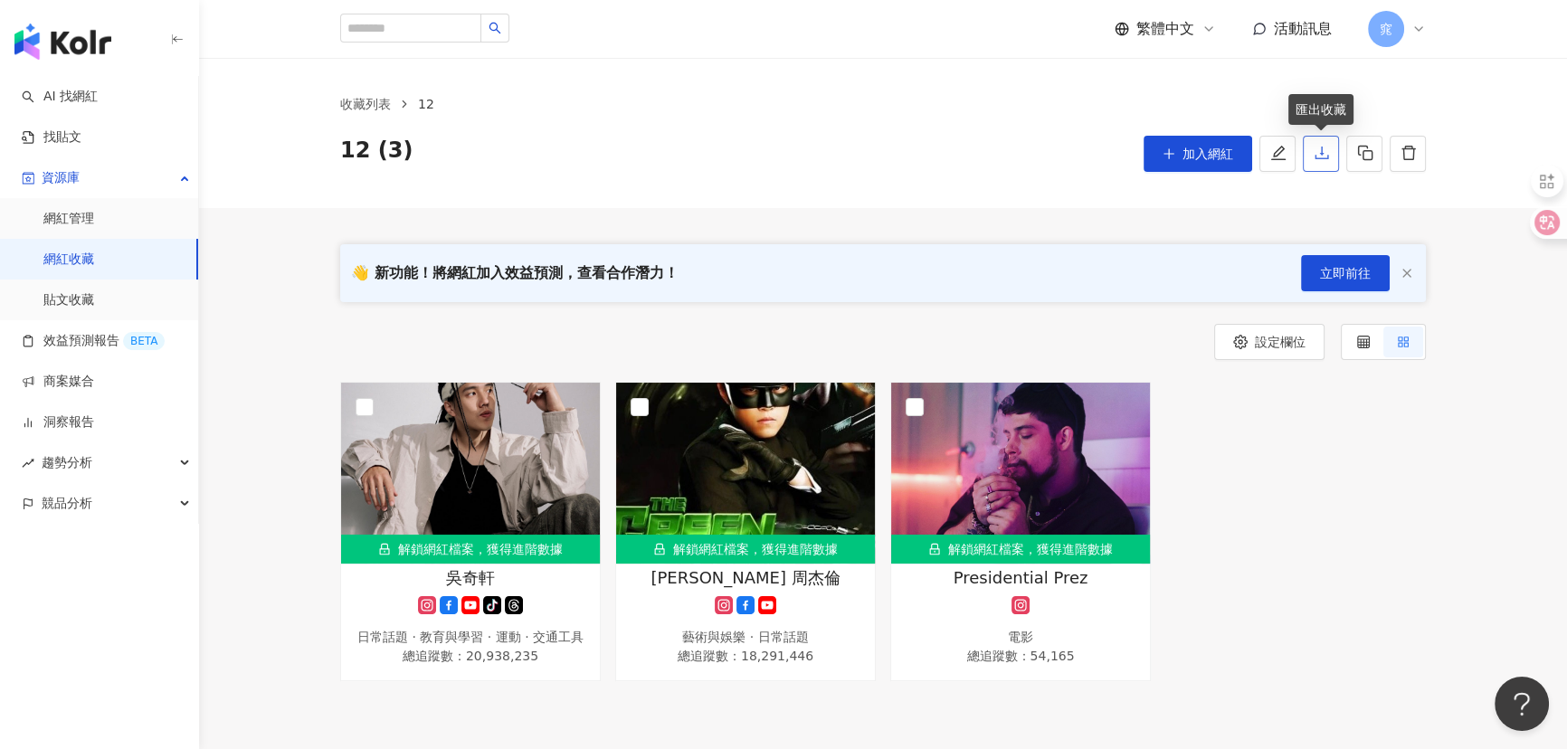
click at [1325, 163] on button "button" at bounding box center [1321, 154] width 36 height 36
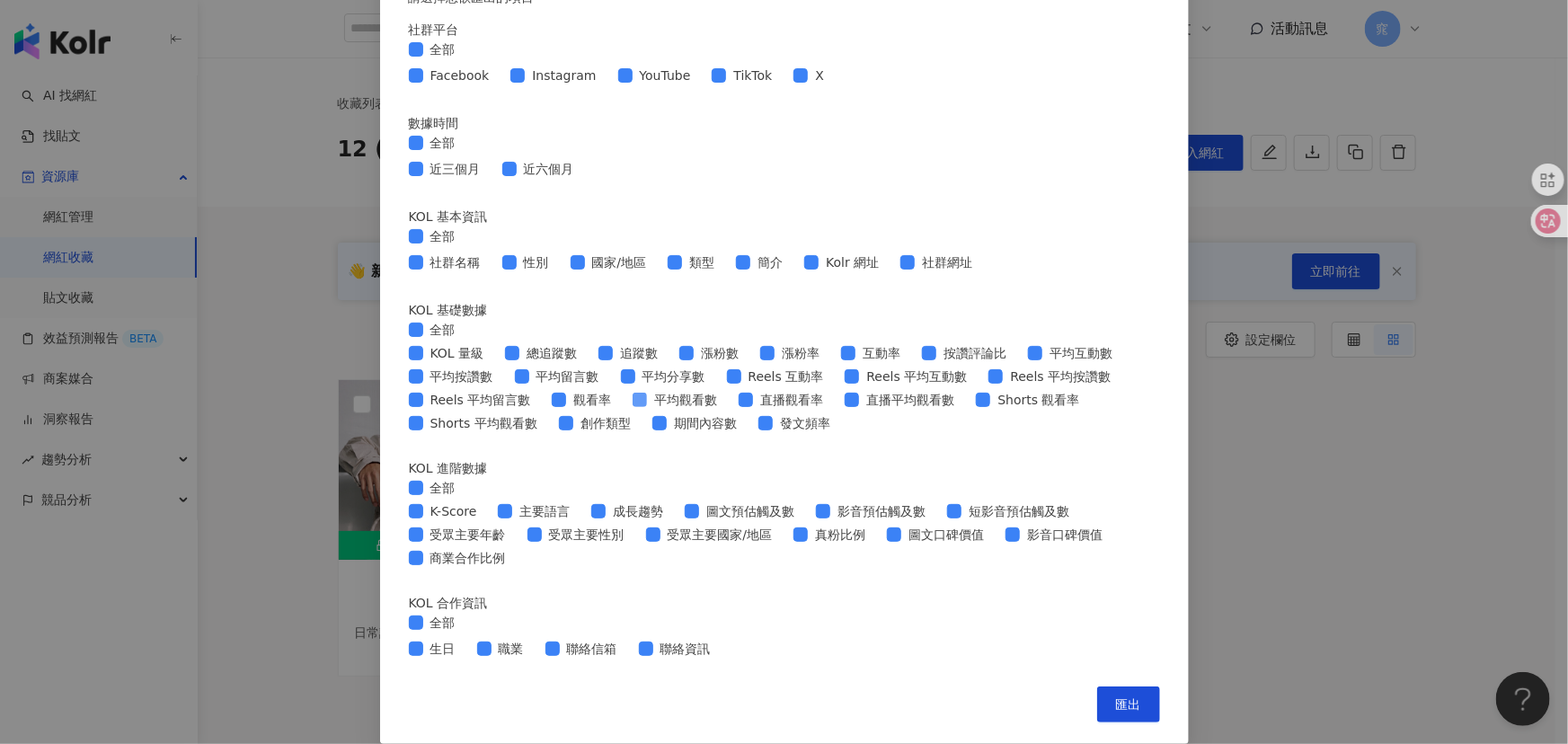
scroll to position [649, 0]
click at [1122, 703] on span "匯出" at bounding box center [1128, 704] width 25 height 14
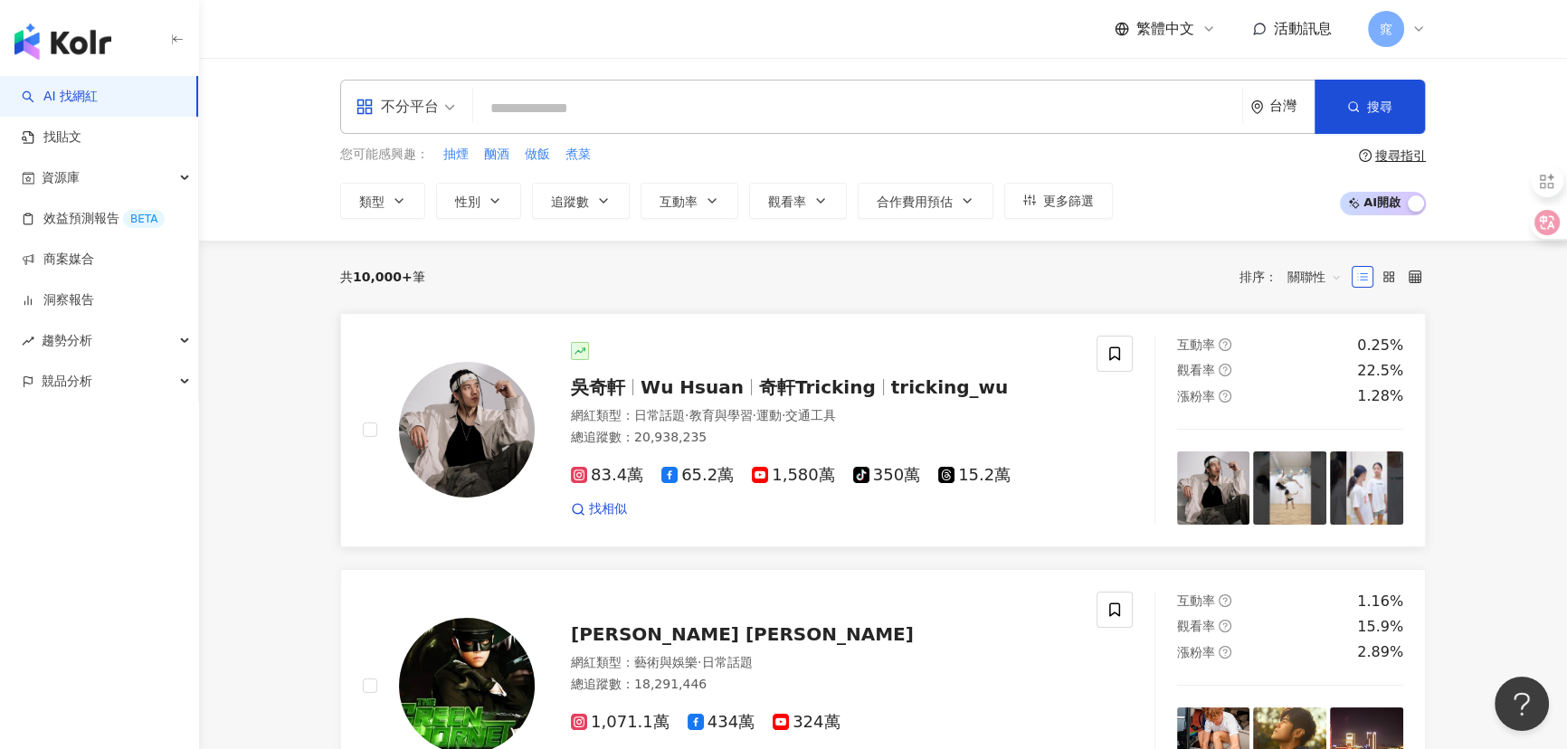
click at [715, 388] on span "Wu Hsuan" at bounding box center [692, 387] width 103 height 22
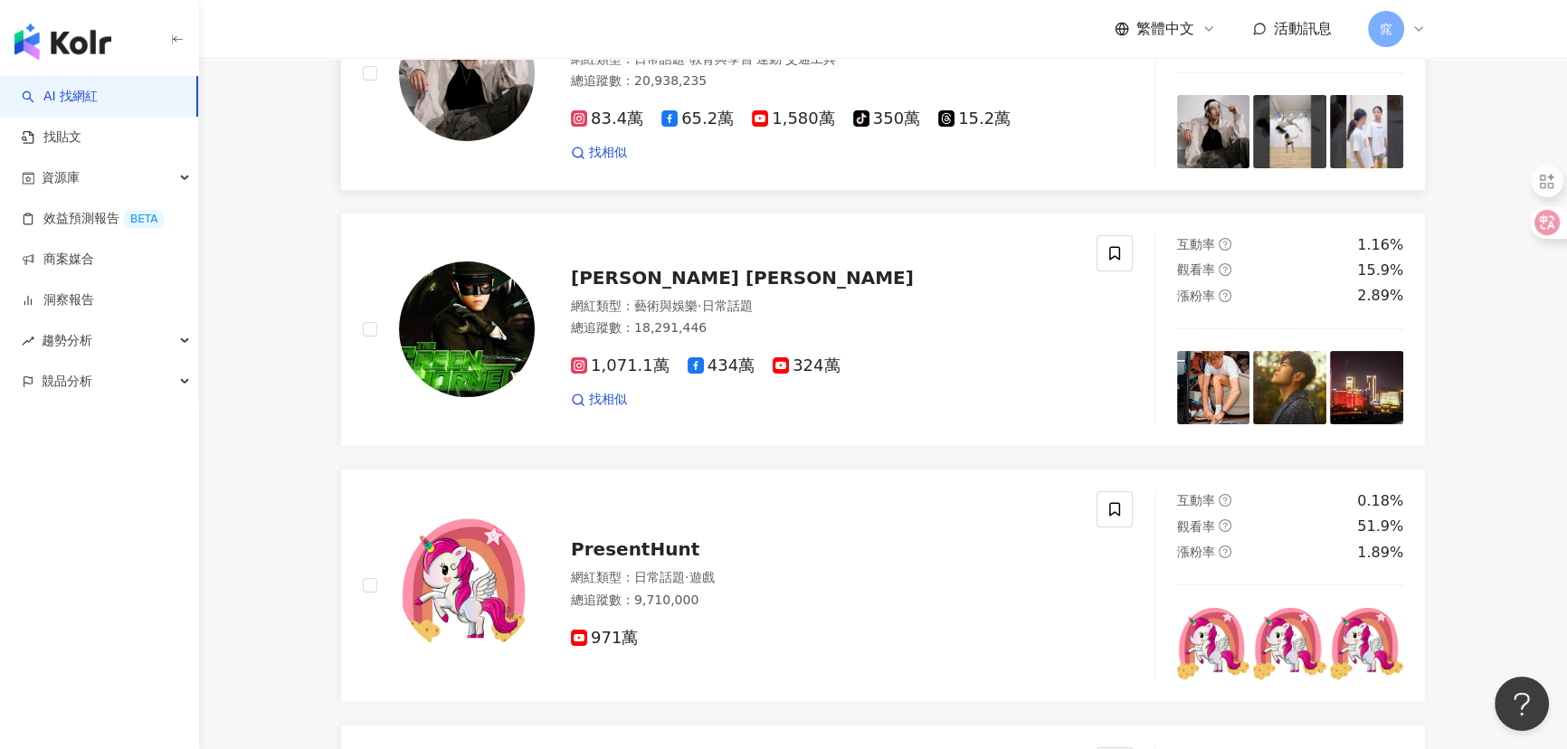
scroll to position [328, 0]
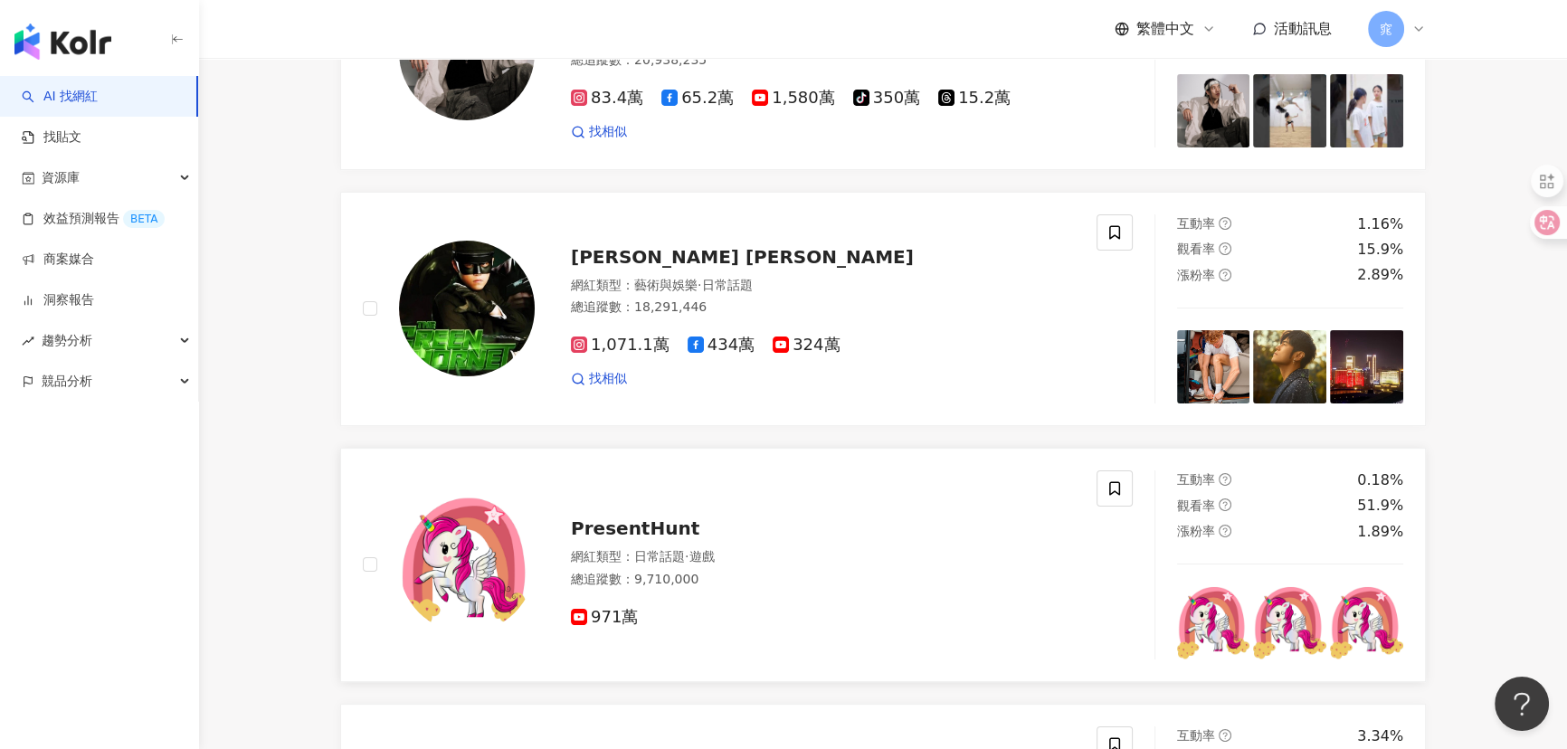
click at [665, 539] on span "PresentHunt" at bounding box center [635, 529] width 128 height 22
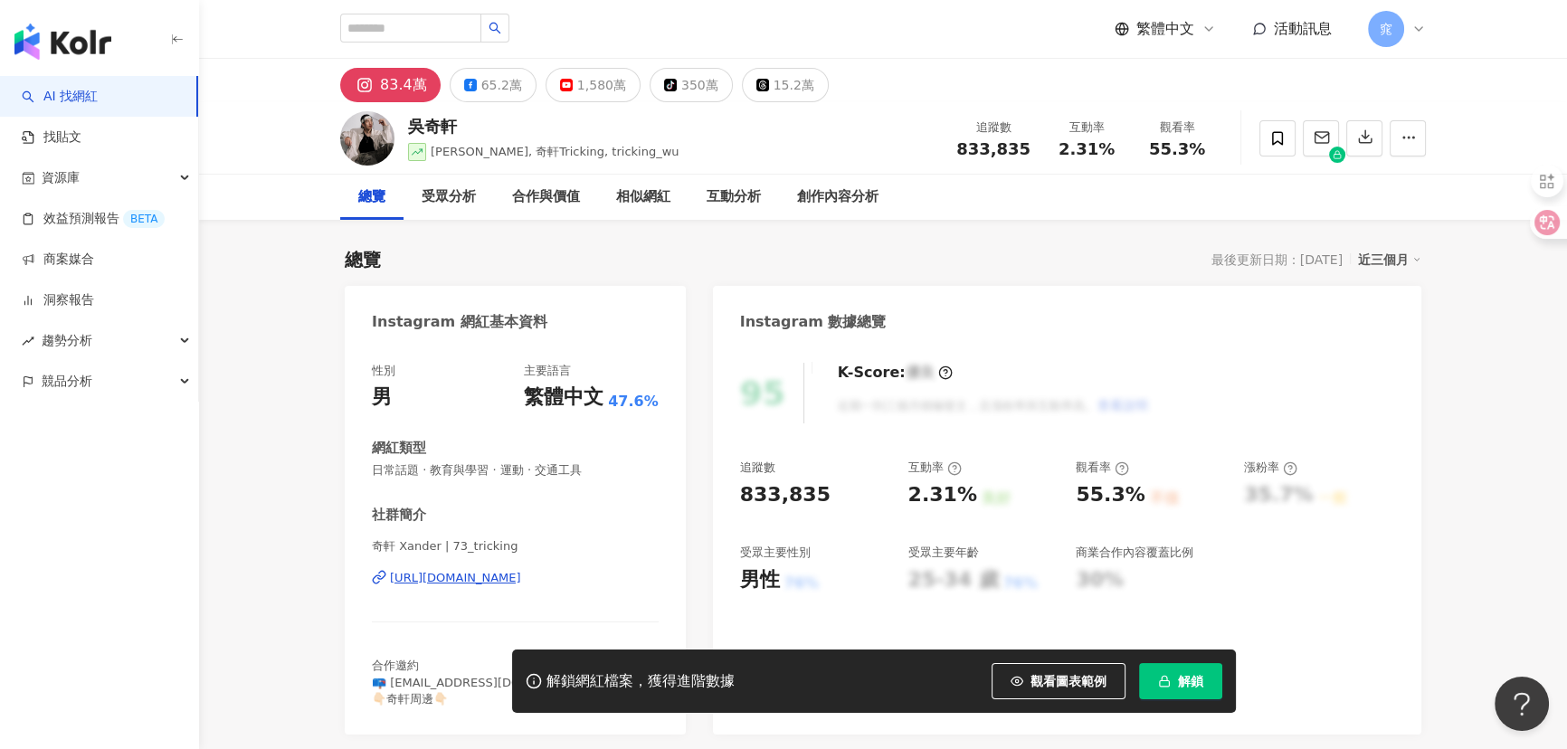
click at [476, 581] on div "[URL][DOMAIN_NAME]" at bounding box center [455, 578] width 131 height 16
click at [1274, 130] on icon at bounding box center [1277, 138] width 16 height 16
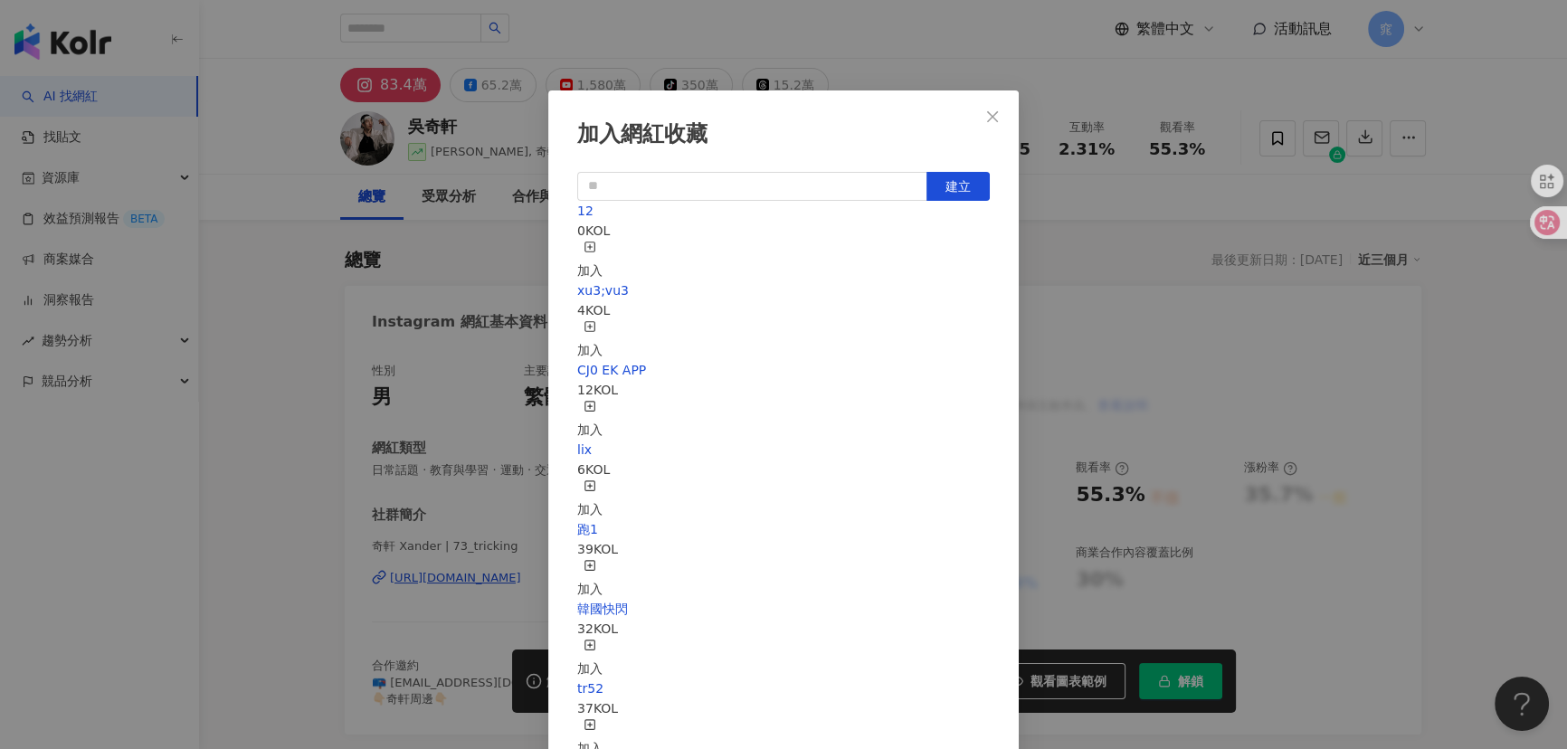
click at [1257, 170] on div "加入網紅收藏 建立 12 0 KOL 加入 xu3;vu3 4 KOL 加入 CJ0 EK APP 12 KOL 加入 lix 6 KOL 加入 跑1 39 …" at bounding box center [783, 374] width 1567 height 749
